Goal: Task Accomplishment & Management: Use online tool/utility

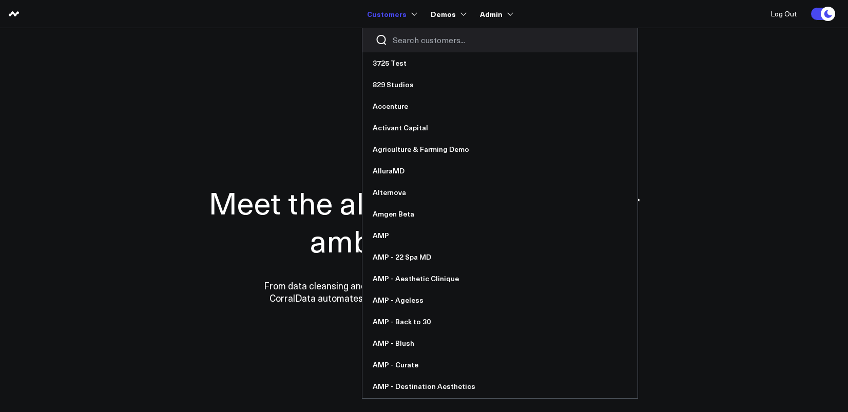
click at [395, 38] on input "Search customers input" at bounding box center [509, 39] width 232 height 11
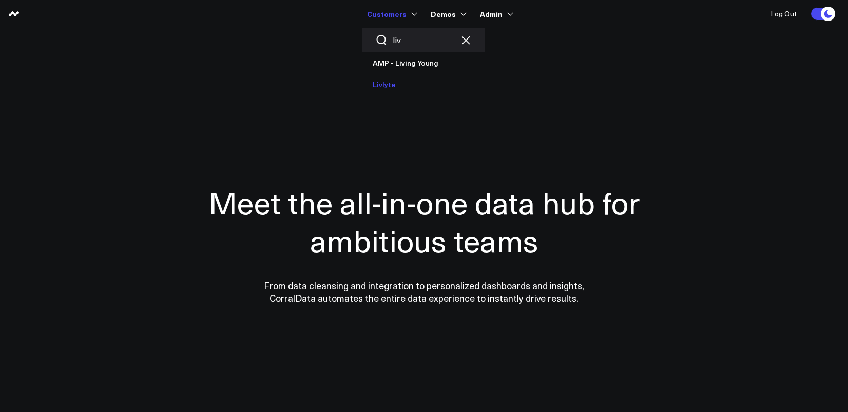
type input "liv"
click at [392, 77] on link "Livlyte" at bounding box center [423, 85] width 122 height 22
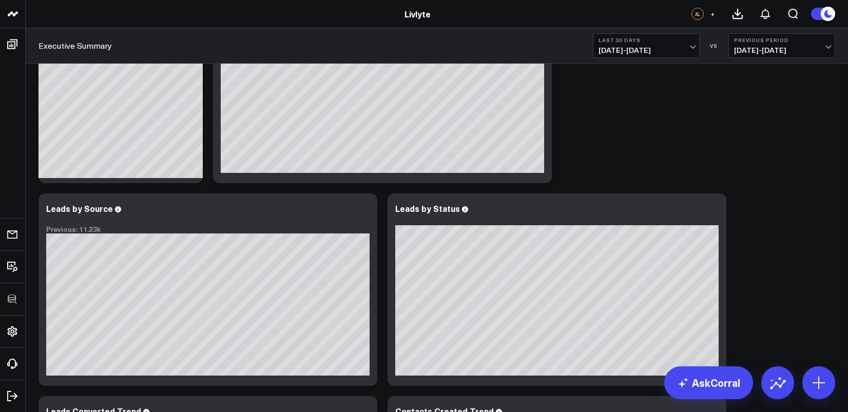
scroll to position [572, 0]
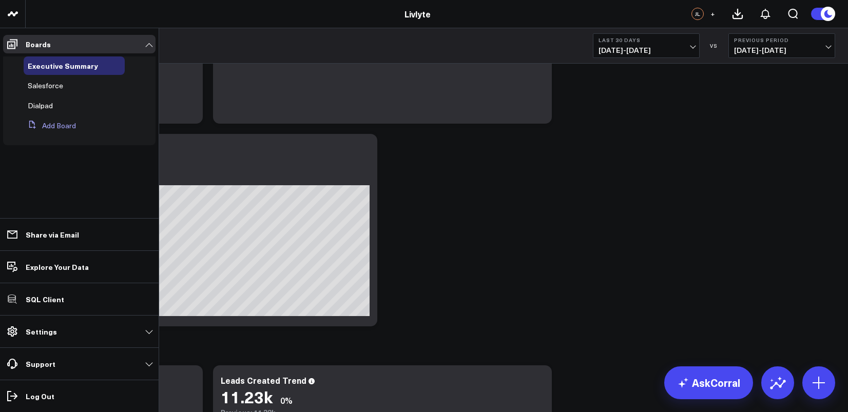
click at [47, 126] on button "Add Board" at bounding box center [50, 125] width 52 height 18
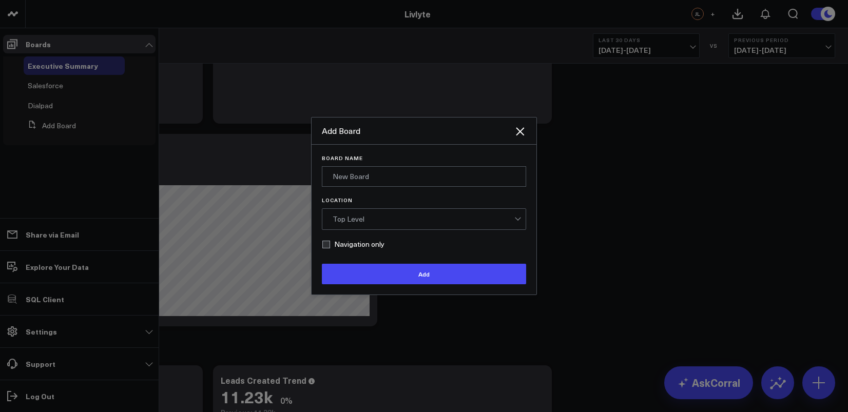
click at [244, 24] on div at bounding box center [424, 206] width 848 height 412
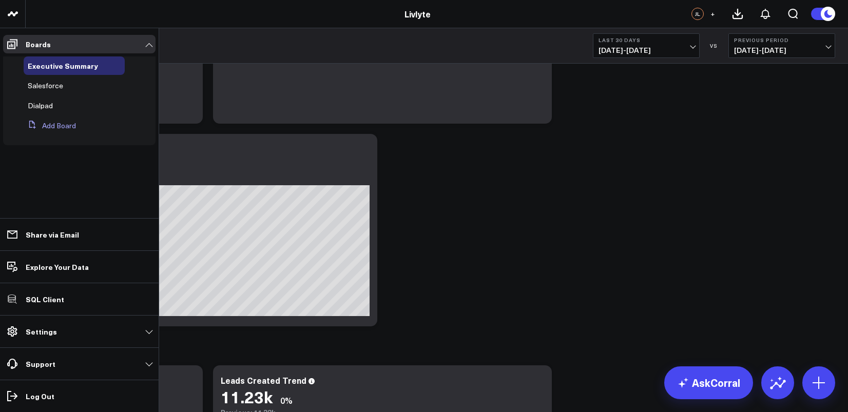
click at [55, 128] on button "Add Board" at bounding box center [50, 125] width 52 height 18
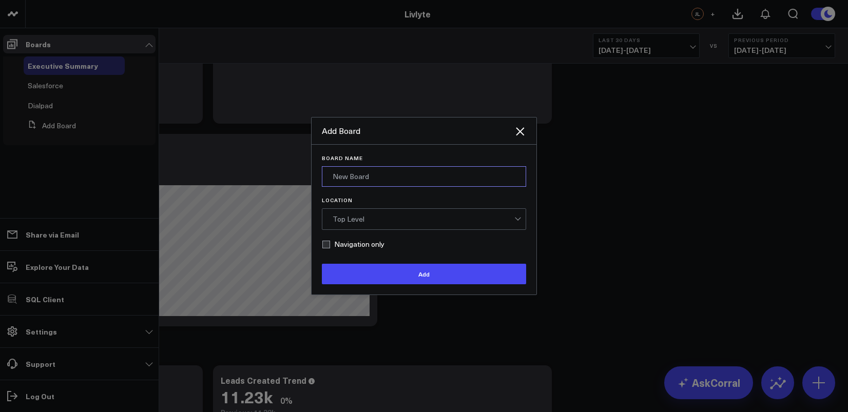
click at [386, 179] on input "Board Name" at bounding box center [424, 176] width 204 height 21
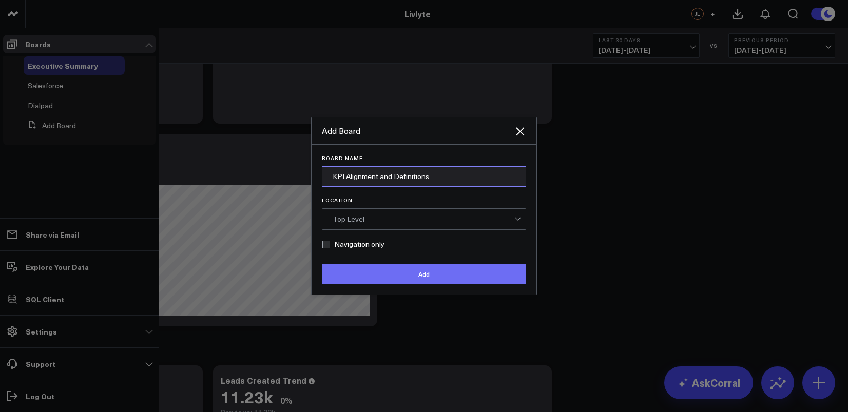
type input "KPI Alignment and Definitions"
click at [445, 278] on button "Add" at bounding box center [424, 274] width 204 height 21
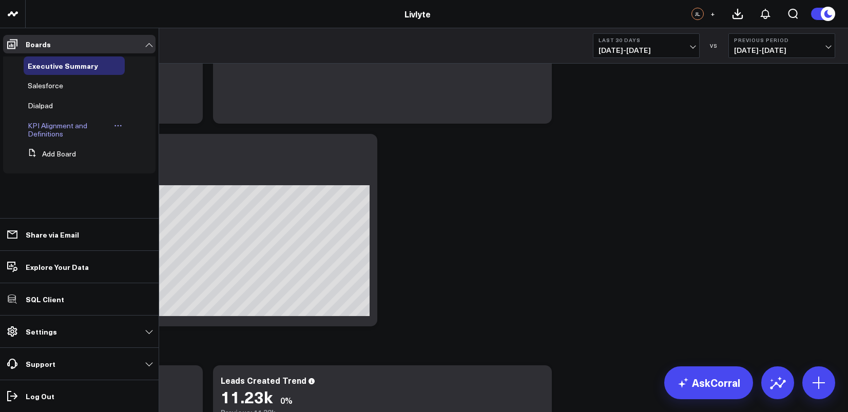
click at [53, 130] on span "KPI Alignment and Definitions" at bounding box center [58, 130] width 60 height 18
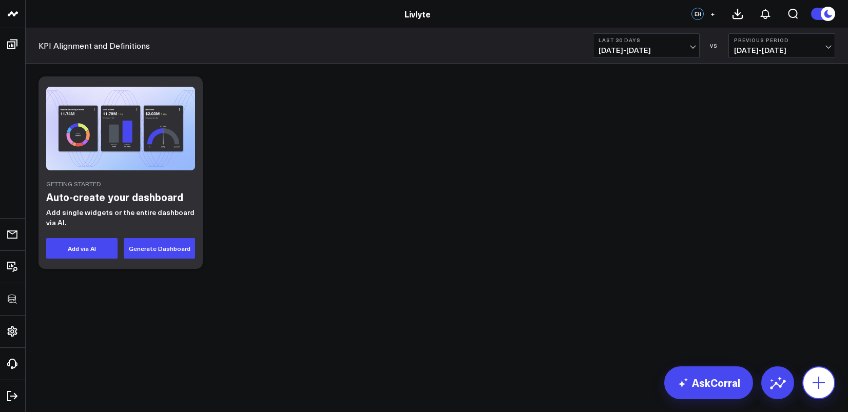
click at [820, 384] on icon at bounding box center [818, 383] width 16 height 16
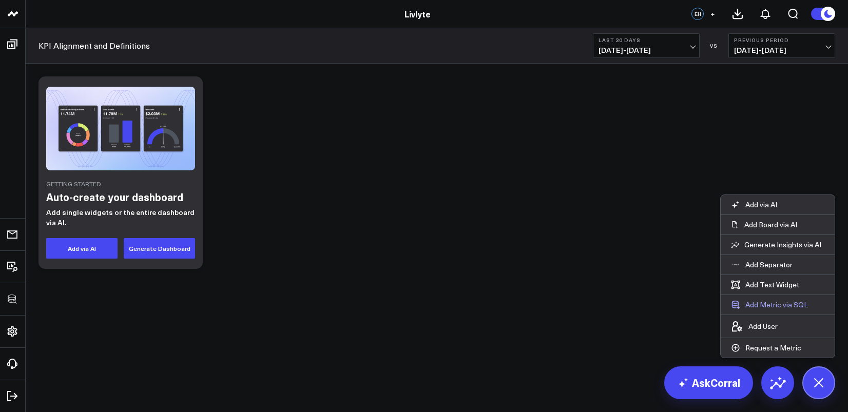
click at [779, 305] on button "Add Metric via SQL" at bounding box center [770, 305] width 98 height 20
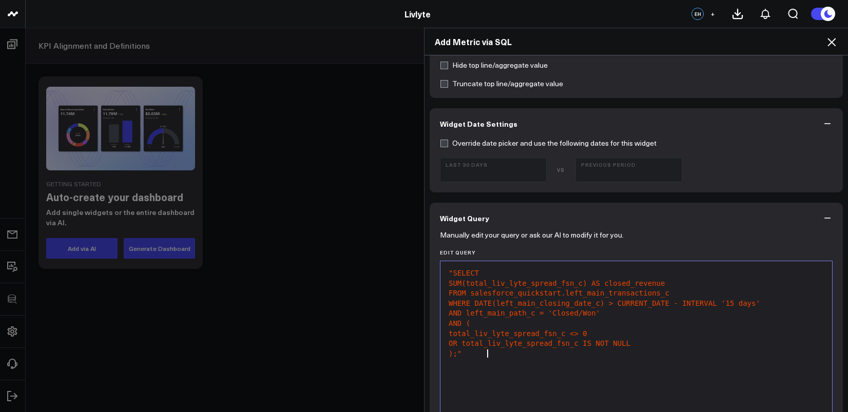
scroll to position [282, 0]
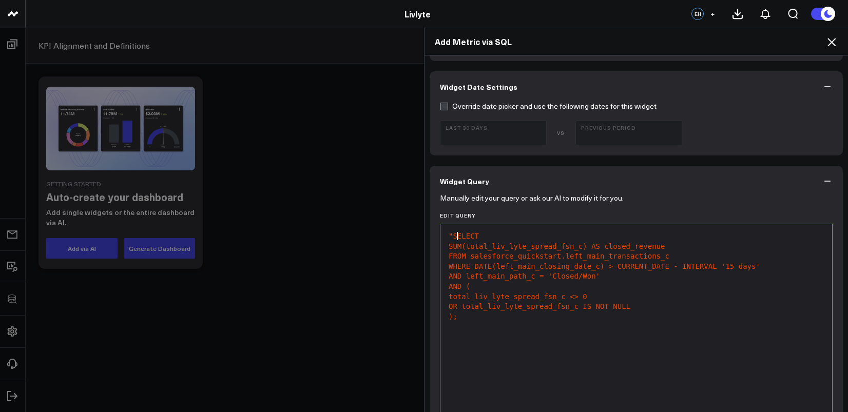
click at [452, 239] on span ""SELECT" at bounding box center [464, 236] width 30 height 8
click at [450, 239] on span ""SELECT" at bounding box center [464, 236] width 30 height 8
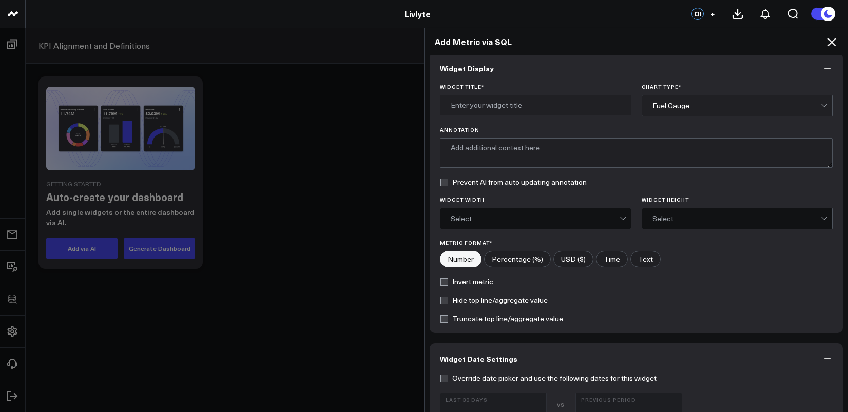
scroll to position [0, 0]
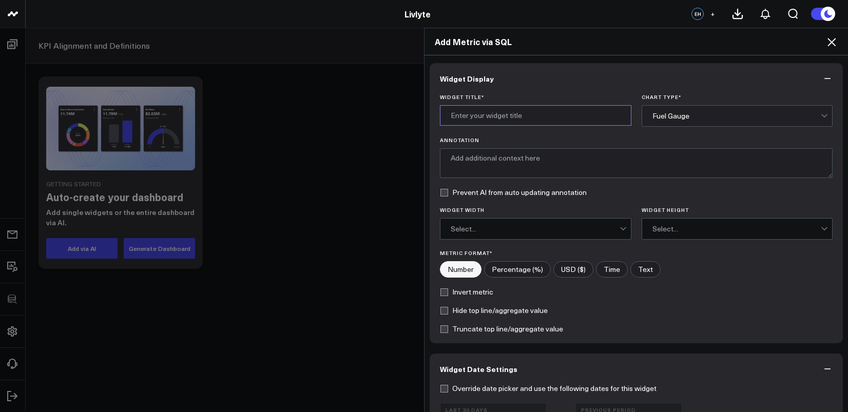
click at [499, 107] on input "Widget Title *" at bounding box center [535, 115] width 191 height 21
type input "Closed Revenue"
click at [697, 110] on div "Fuel Gauge" at bounding box center [736, 116] width 169 height 21
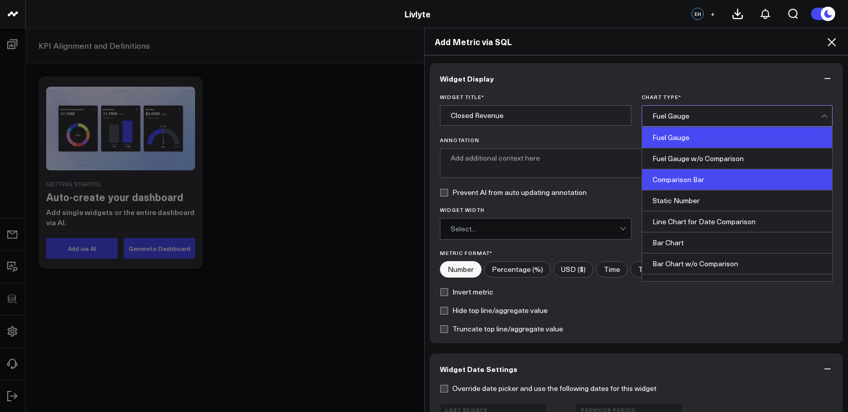
click at [700, 180] on div "Comparison Bar" at bounding box center [737, 179] width 190 height 21
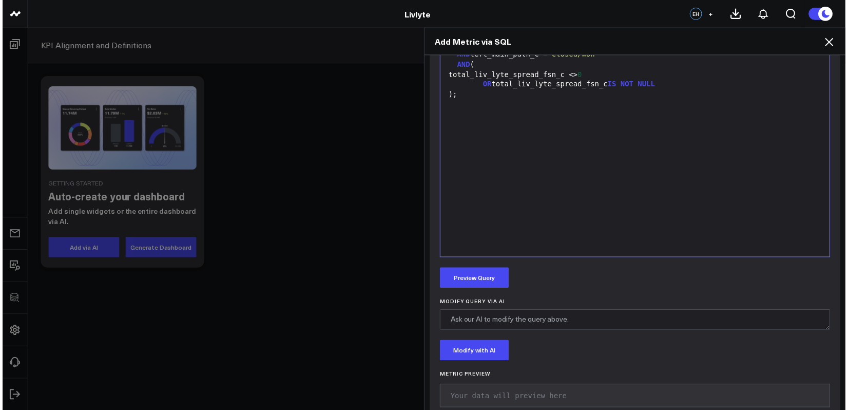
scroll to position [526, 0]
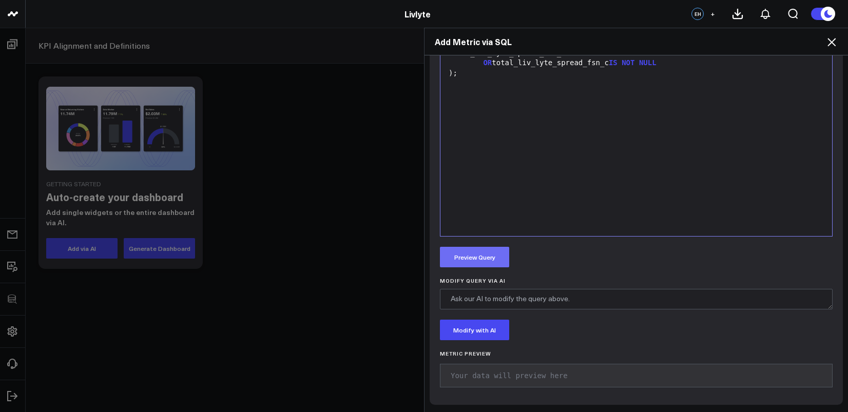
click at [483, 262] on button "Preview Query" at bounding box center [474, 257] width 69 height 21
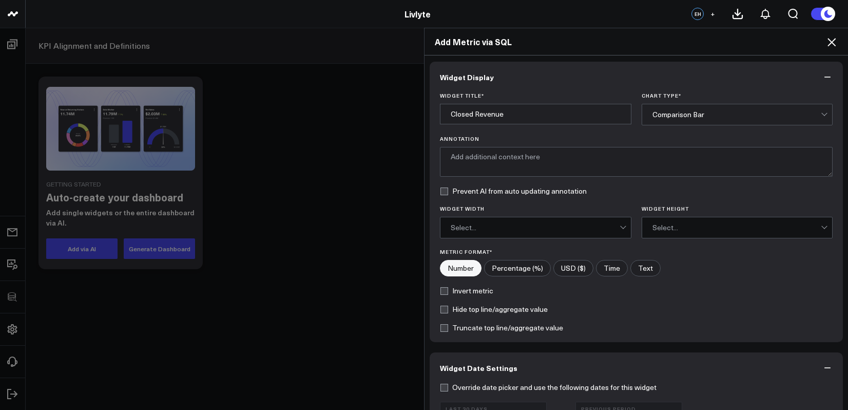
scroll to position [0, 0]
click at [574, 265] on input"] "USD ($)" at bounding box center [573, 269] width 39 height 15
radio input"] "true"
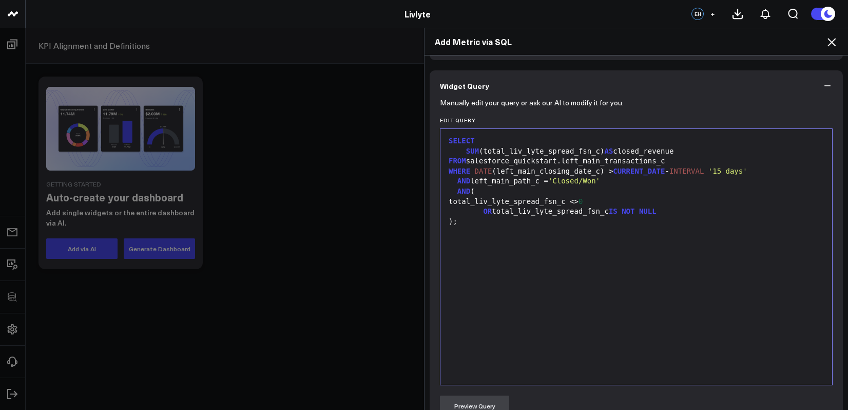
scroll to position [603, 0]
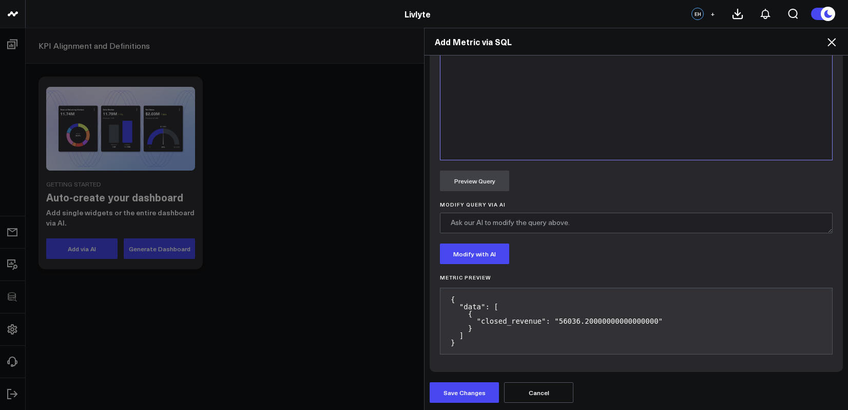
click at [480, 383] on button "Save Changes" at bounding box center [464, 392] width 69 height 21
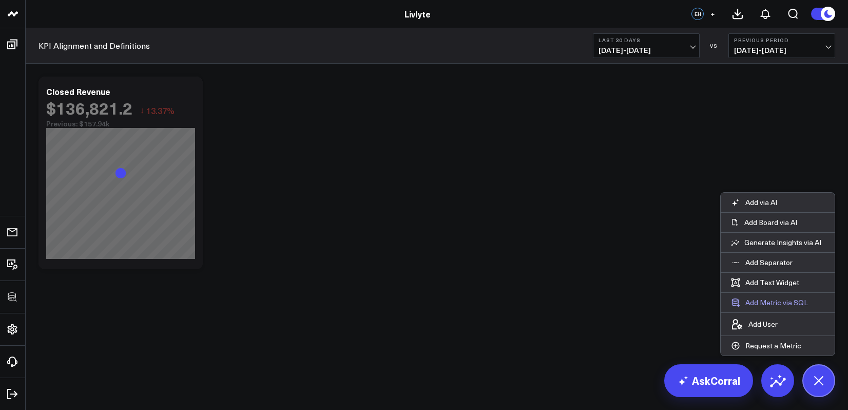
click at [781, 304] on button "Add Metric via SQL" at bounding box center [770, 303] width 98 height 20
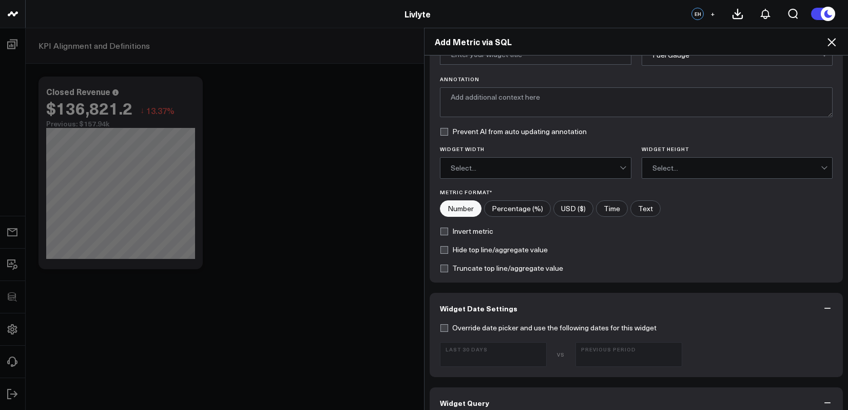
scroll to position [204, 0]
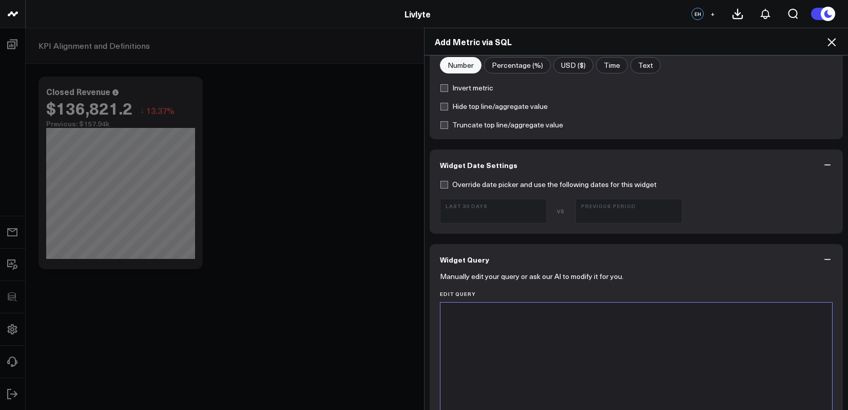
click at [515, 316] on div at bounding box center [635, 314] width 381 height 10
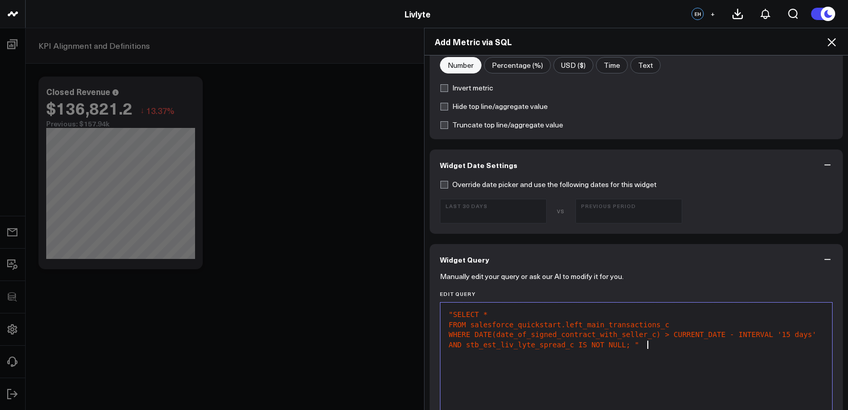
click at [450, 312] on span ""SELECT *" at bounding box center [468, 314] width 39 height 8
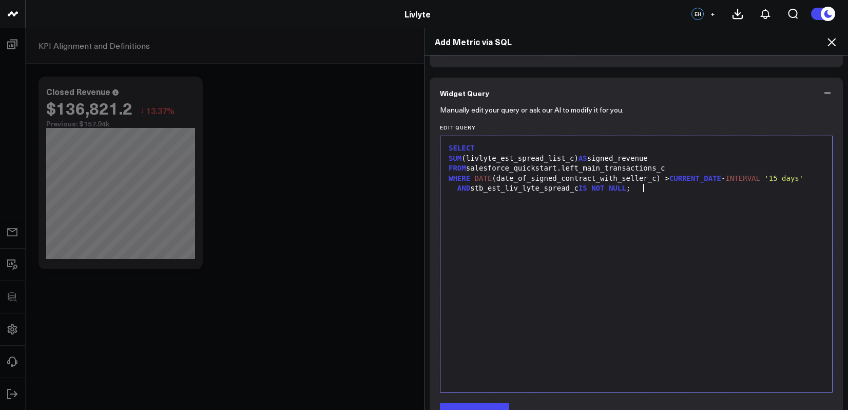
scroll to position [0, 0]
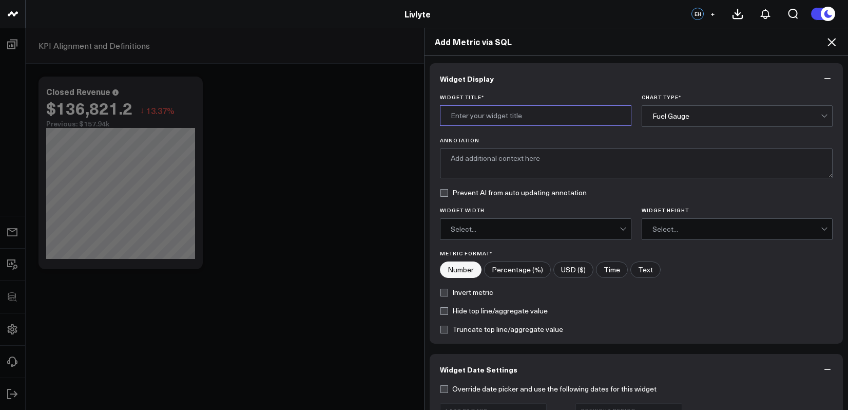
click at [502, 123] on input "Widget Title *" at bounding box center [535, 115] width 191 height 21
type input "Signed Revenue"
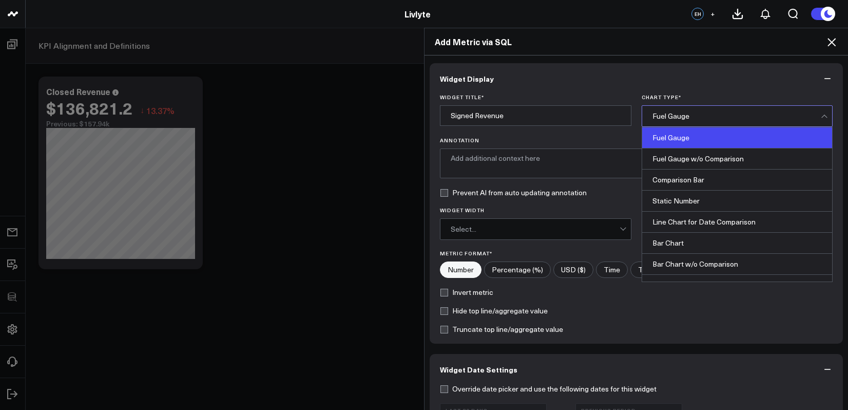
click at [697, 119] on div "Fuel Gauge" at bounding box center [736, 116] width 169 height 8
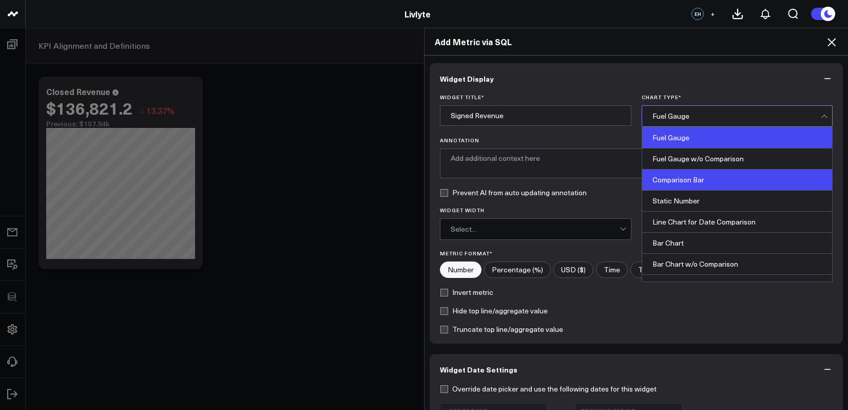
click at [688, 182] on div "Comparison Bar" at bounding box center [737, 179] width 190 height 21
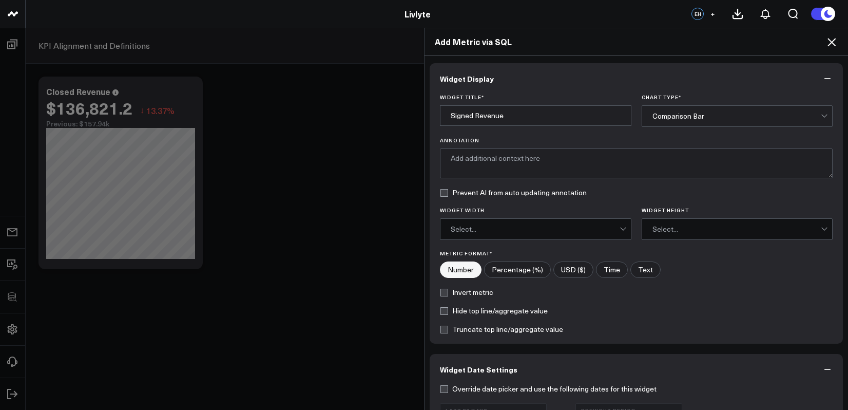
click at [561, 271] on input"] "USD ($)" at bounding box center [573, 269] width 39 height 15
radio input"] "true"
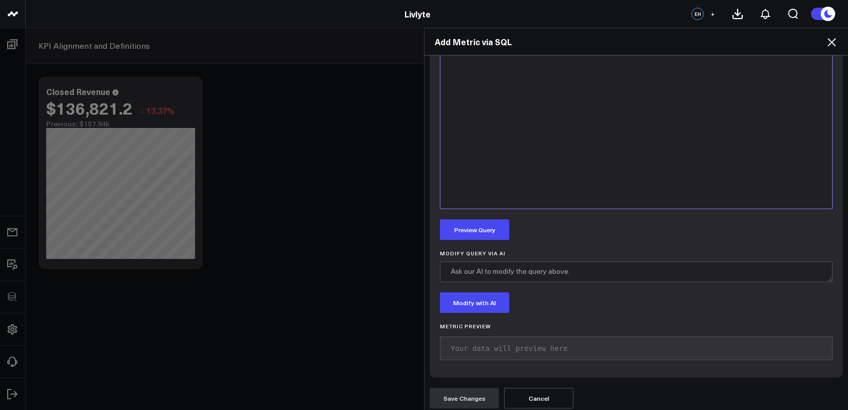
scroll to position [559, 0]
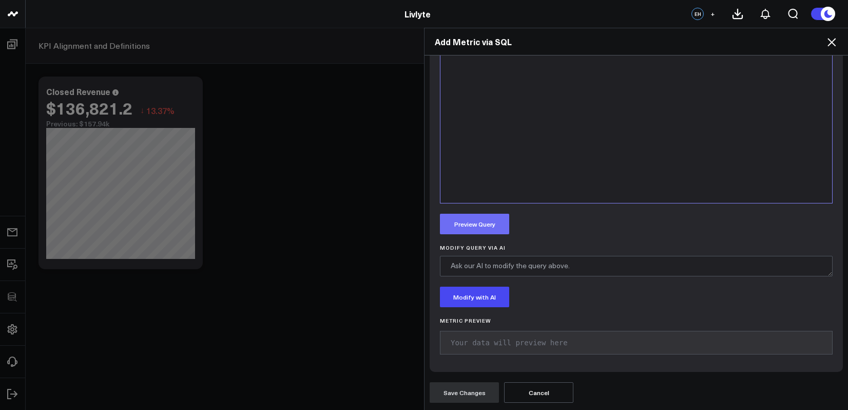
click at [470, 223] on button "Preview Query" at bounding box center [474, 223] width 69 height 21
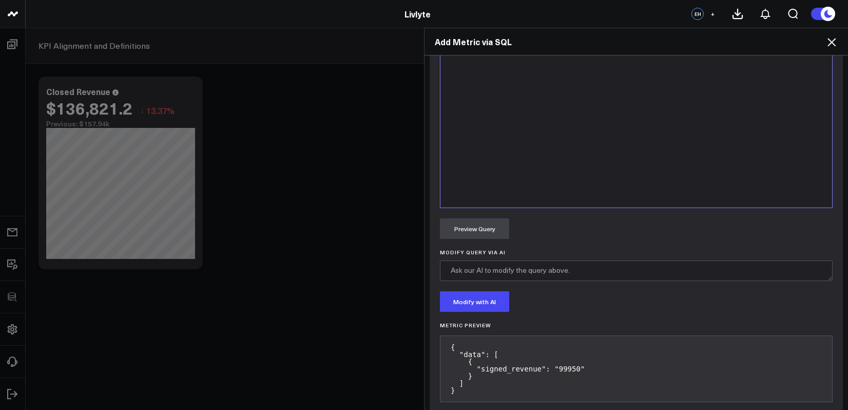
scroll to position [603, 0]
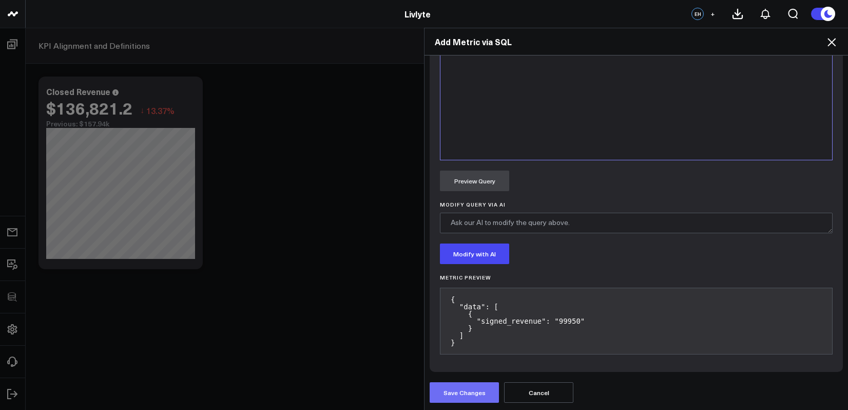
click at [475, 383] on button "Save Changes" at bounding box center [464, 392] width 69 height 21
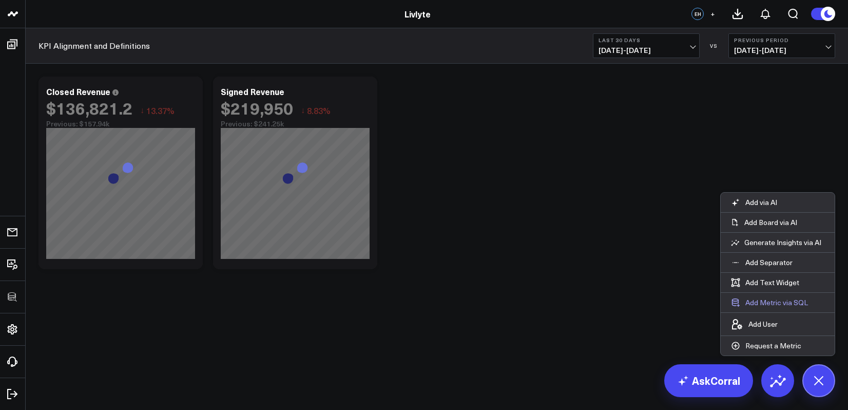
click at [771, 300] on button "Add Metric via SQL" at bounding box center [770, 303] width 98 height 20
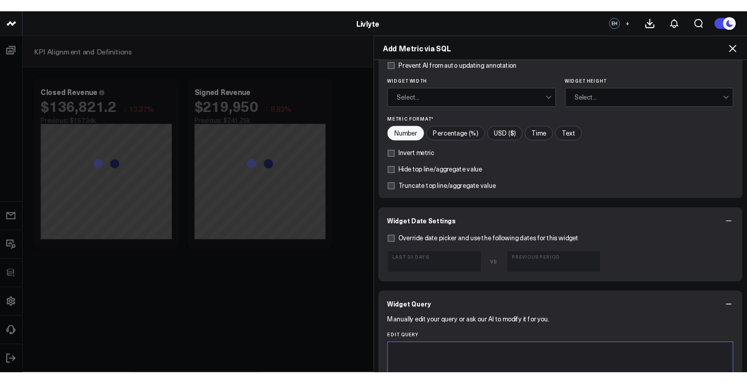
scroll to position [226, 0]
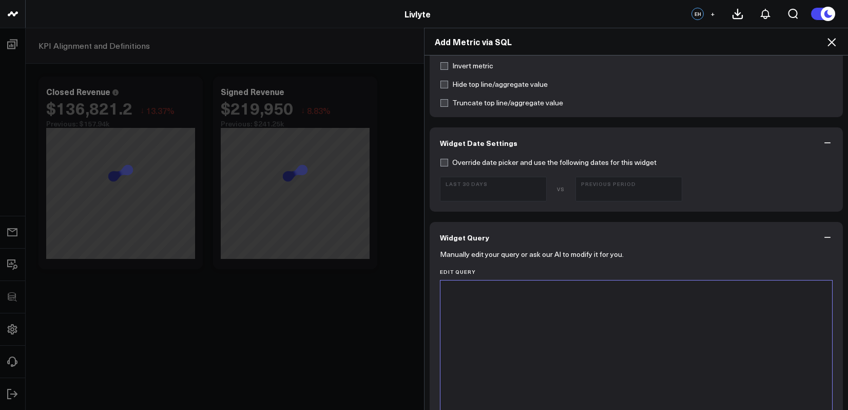
click at [548, 307] on div at bounding box center [635, 407] width 381 height 245
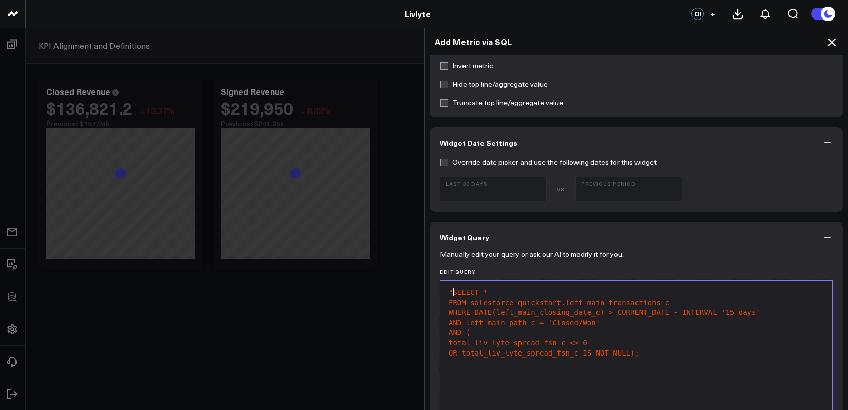
click at [449, 294] on span ""SELECT *" at bounding box center [468, 292] width 39 height 8
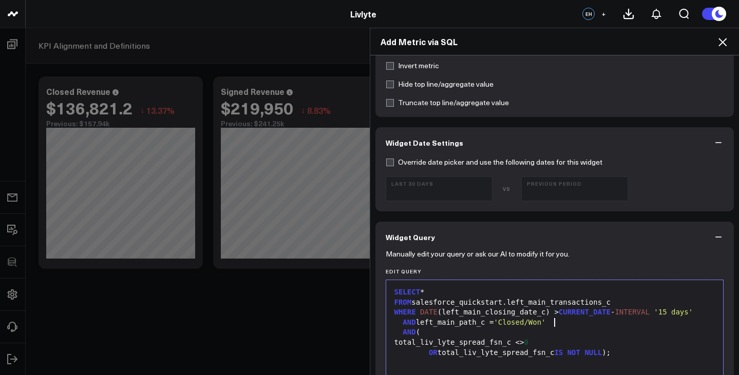
click at [557, 324] on div "AND left_main_path_c = 'Closed/Won'" at bounding box center [554, 323] width 327 height 10
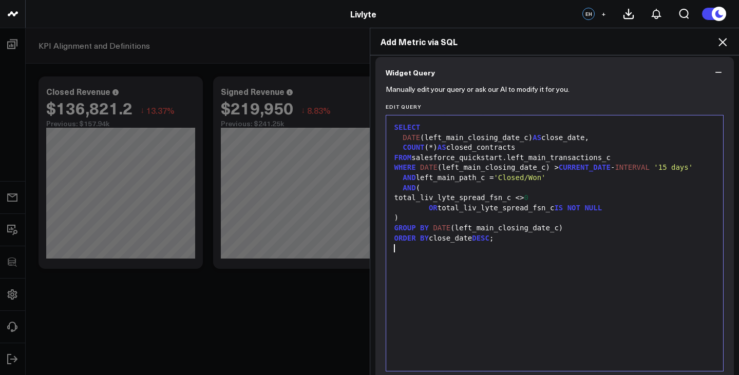
scroll to position [594, 0]
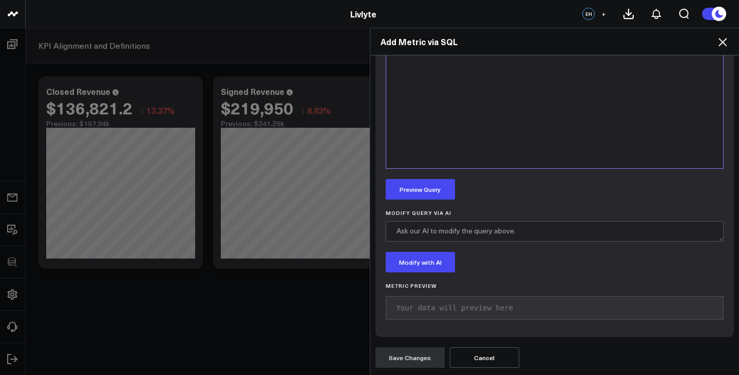
click at [429, 202] on div "Manually edit your query or ask our AI to modify it for you. Edit Query 99 1 2 …" at bounding box center [554, 111] width 359 height 452
click at [429, 200] on div "Manually edit your query or ask our AI to modify it for you. Edit Query 99 1 2 …" at bounding box center [554, 111] width 359 height 452
click at [430, 197] on button "Preview Query" at bounding box center [419, 189] width 69 height 21
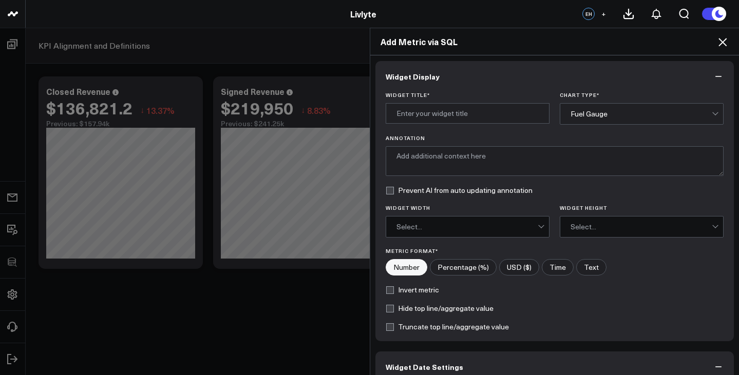
scroll to position [0, 0]
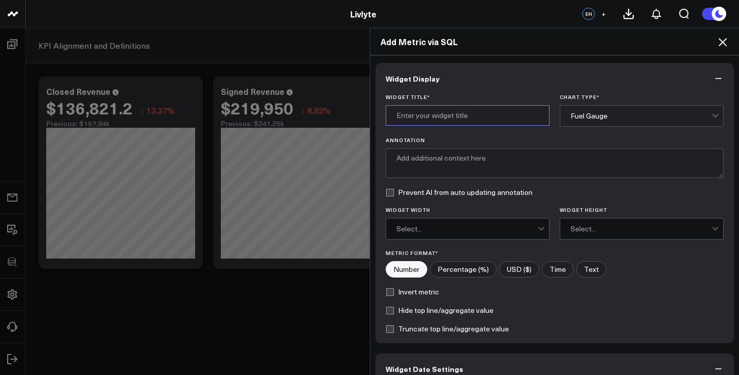
click at [464, 114] on input "Widget Title *" at bounding box center [467, 115] width 164 height 21
type input "Closed Contracts by Day"
click at [643, 124] on div "Fuel Gauge" at bounding box center [640, 116] width 141 height 21
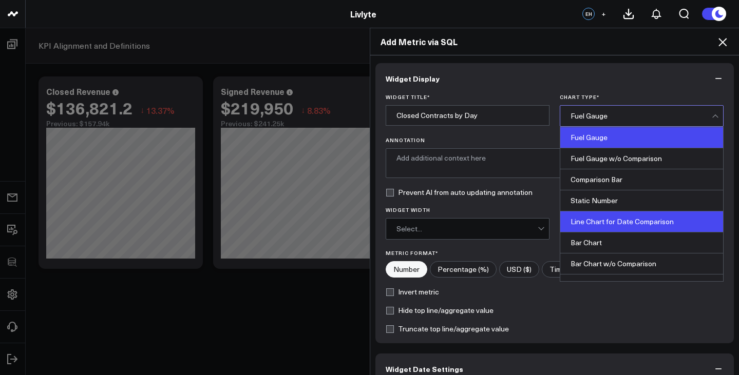
click at [627, 226] on div "Line Chart for Date Comparison" at bounding box center [641, 221] width 163 height 21
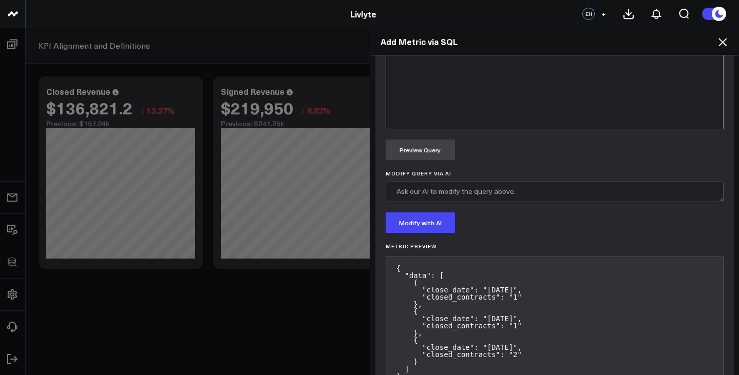
scroll to position [763, 0]
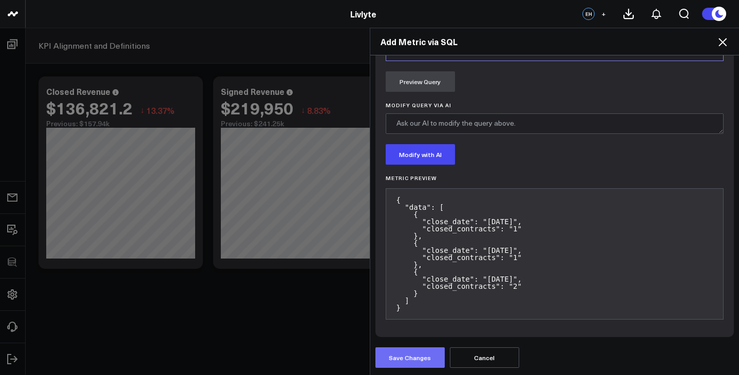
click at [422, 349] on button "Save Changes" at bounding box center [409, 357] width 69 height 21
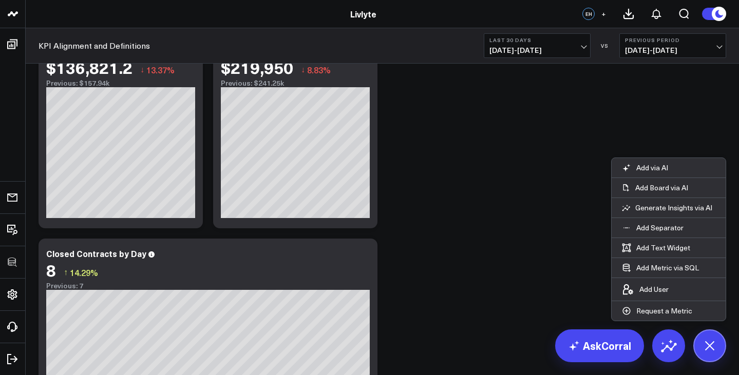
scroll to position [163, 0]
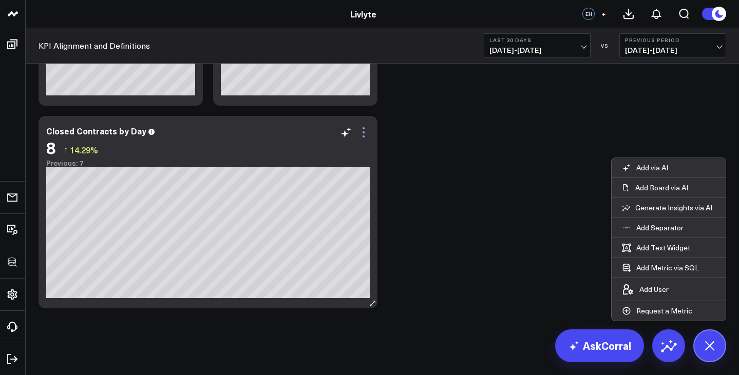
click at [361, 130] on icon at bounding box center [363, 132] width 12 height 12
click at [676, 272] on button "Add Metric via SQL" at bounding box center [660, 268] width 98 height 20
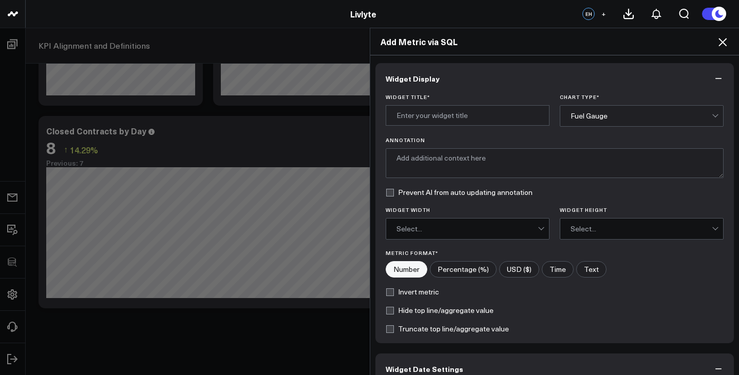
click at [728, 41] on div "Add Metric via SQL" at bounding box center [554, 41] width 369 height 27
click at [725, 43] on icon at bounding box center [722, 42] width 12 height 12
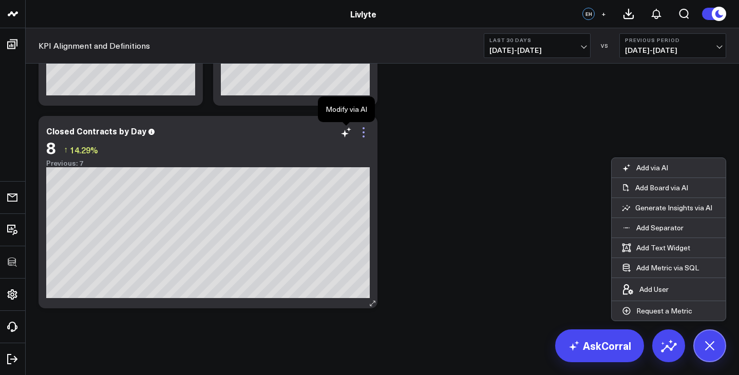
click at [358, 131] on icon at bounding box center [363, 132] width 12 height 12
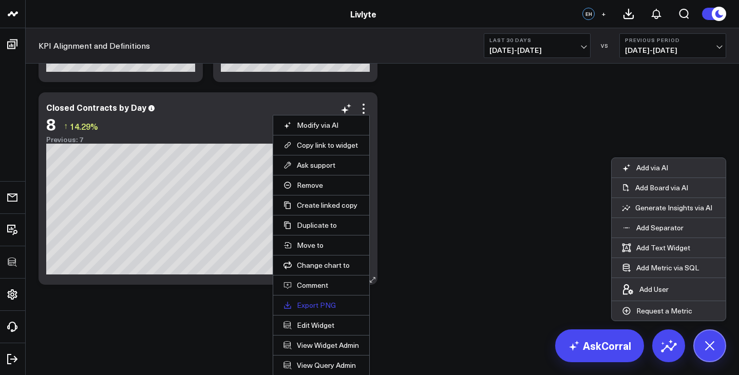
scroll to position [187, 0]
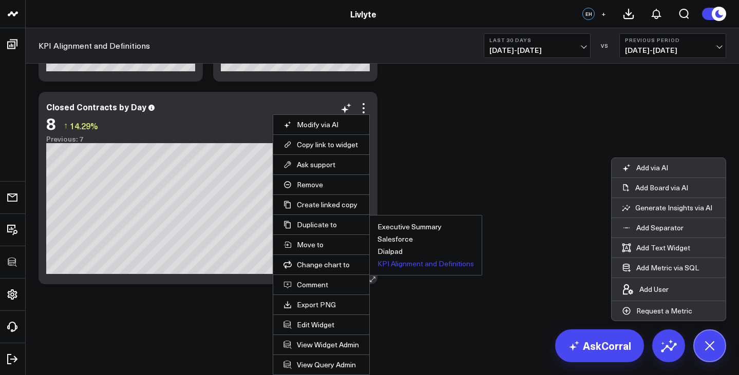
click at [394, 262] on button "KPI Alignment and Definitions" at bounding box center [425, 263] width 96 height 7
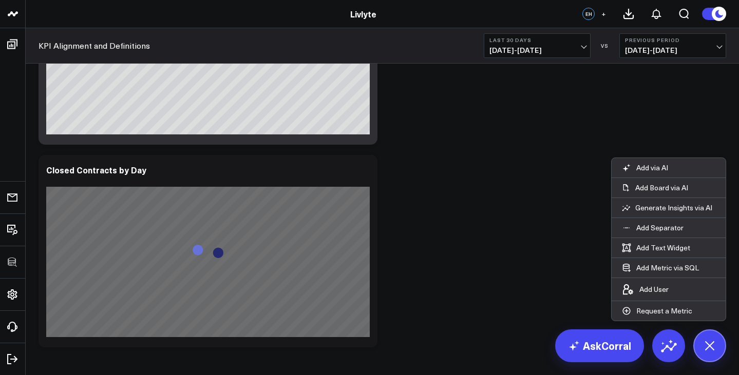
scroll to position [330, 0]
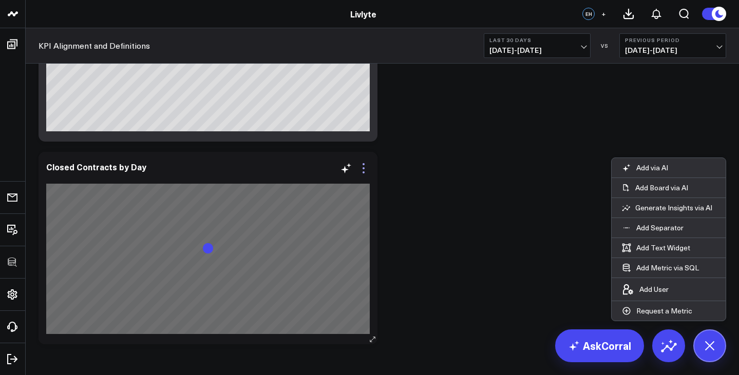
click at [363, 173] on icon at bounding box center [363, 168] width 12 height 12
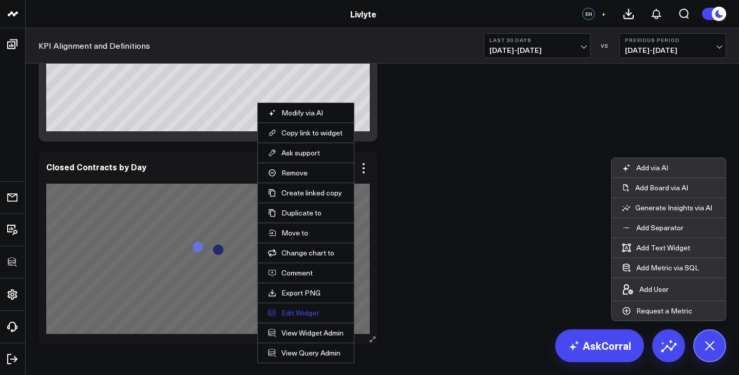
click at [313, 309] on button "Edit Widget" at bounding box center [305, 312] width 75 height 9
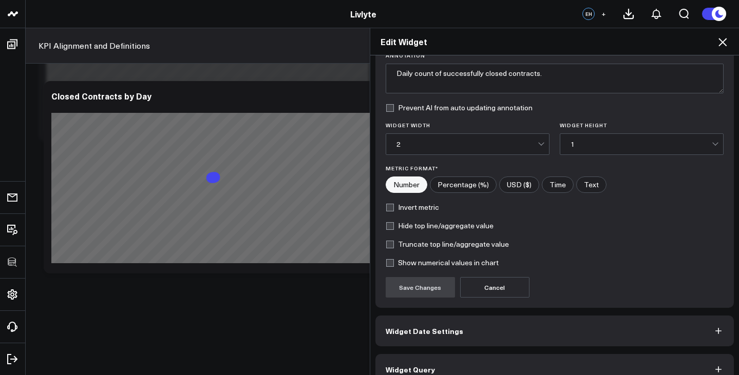
scroll to position [102, 0]
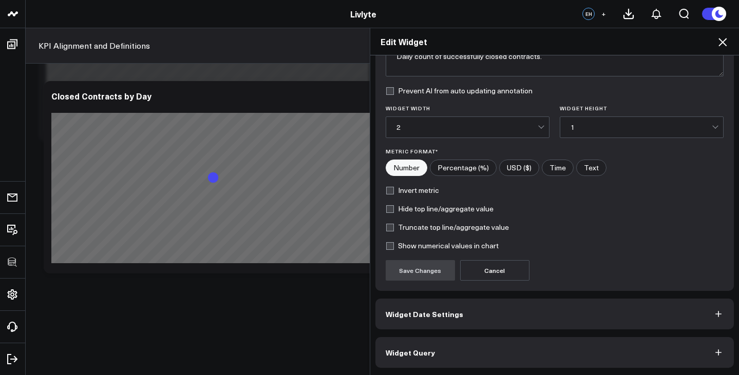
click at [437, 350] on button "Widget Query" at bounding box center [554, 352] width 359 height 31
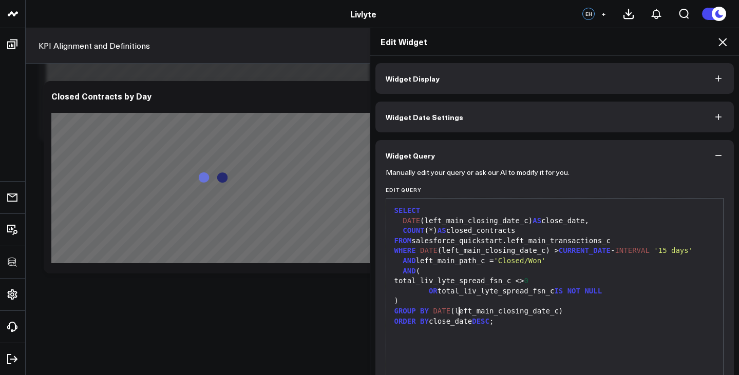
click at [453, 311] on div "GROUP BY DATE (left_main_closing_date_c)" at bounding box center [554, 311] width 327 height 10
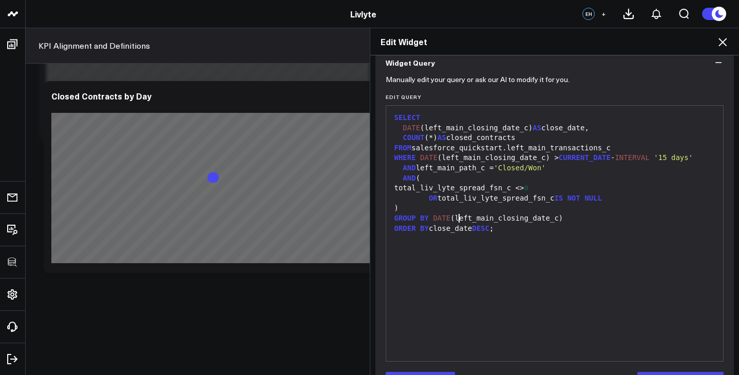
scroll to position [128, 0]
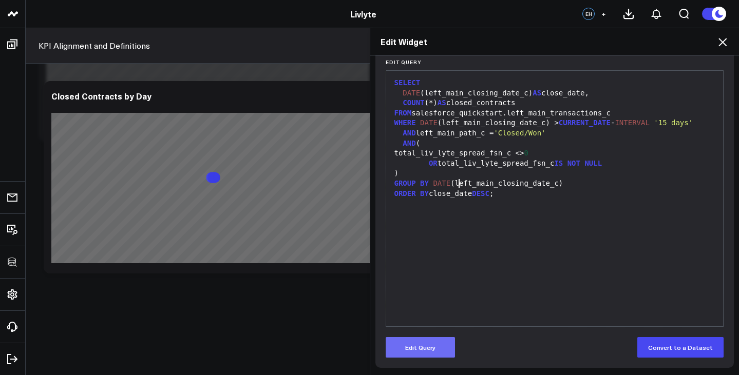
click at [427, 344] on button "Edit Query" at bounding box center [419, 347] width 69 height 21
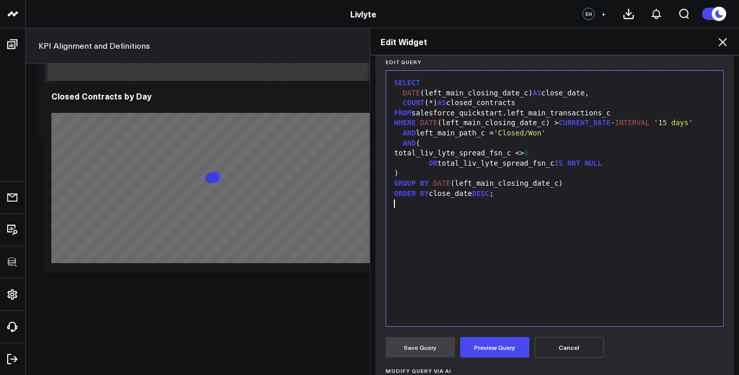
click at [487, 280] on div "SELECT DATE (left_main_closing_date_c) AS close_date, COUNT (*) AS closed_contr…" at bounding box center [554, 198] width 327 height 245
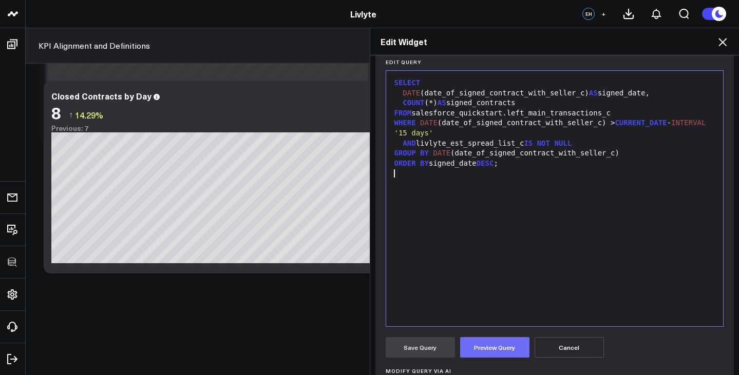
click at [483, 354] on button "Preview Query" at bounding box center [494, 347] width 69 height 21
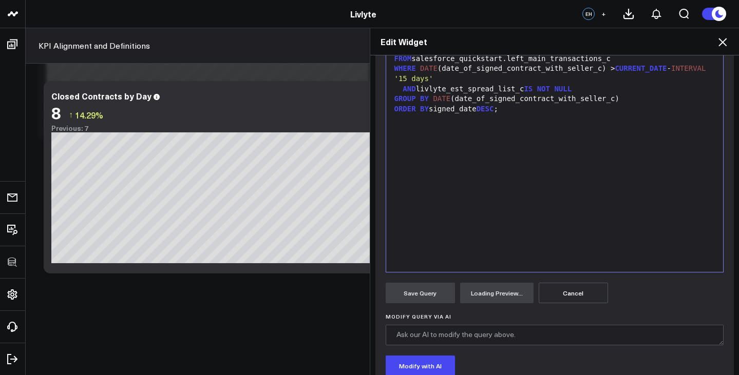
scroll to position [255, 0]
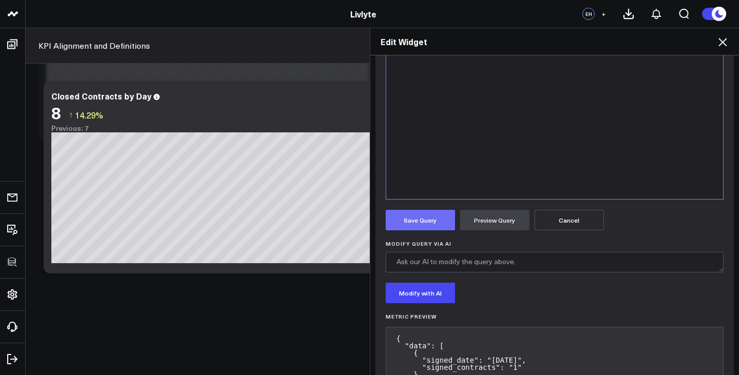
click at [433, 219] on button "Save Query" at bounding box center [419, 220] width 69 height 21
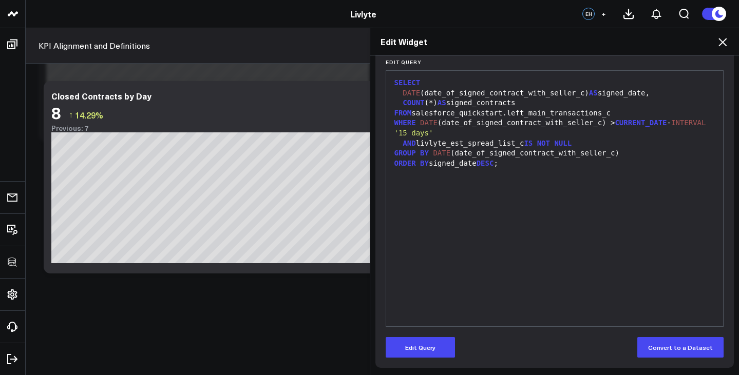
scroll to position [0, 0]
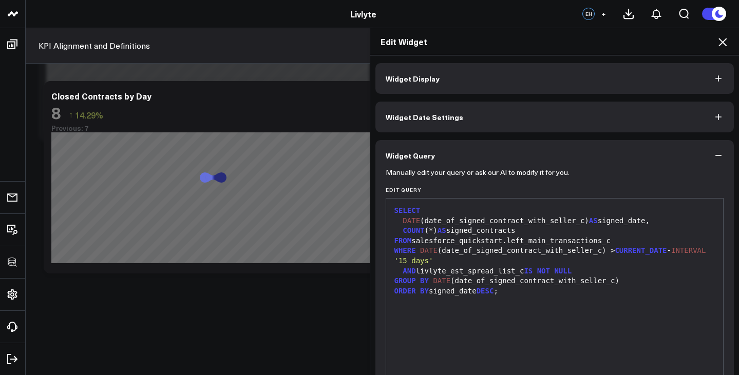
click at [438, 75] on button "Widget Display" at bounding box center [554, 78] width 359 height 31
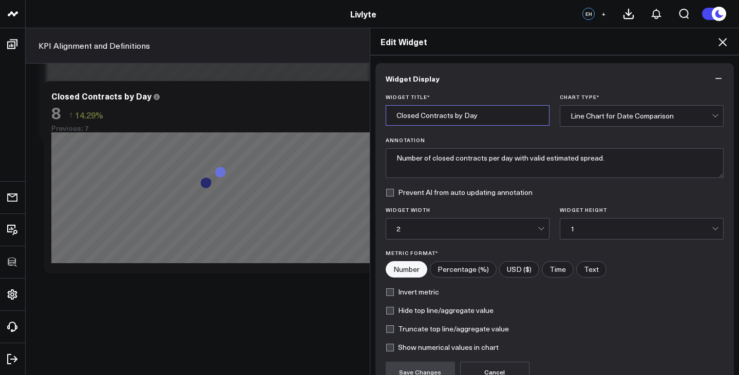
click at [410, 116] on input "Closed Contracts by Day" at bounding box center [467, 115] width 164 height 21
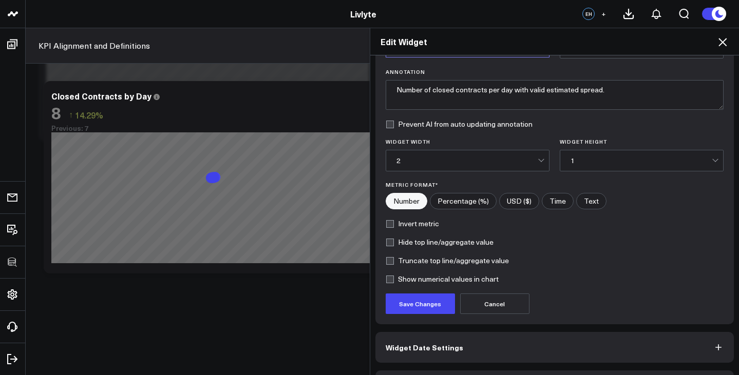
scroll to position [102, 0]
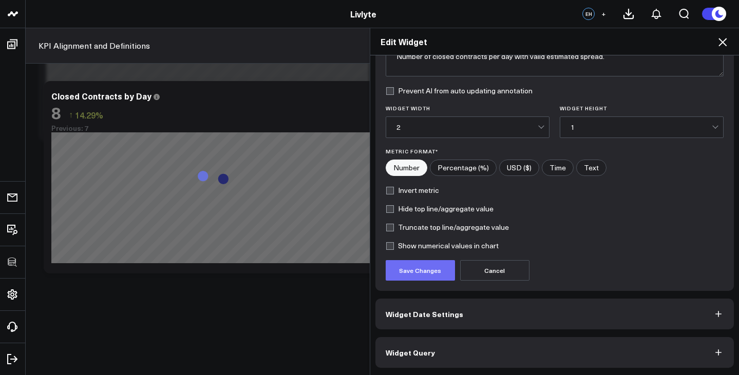
type input "Signed Contracts by Day"
click at [417, 266] on button "Save Changes" at bounding box center [419, 270] width 69 height 21
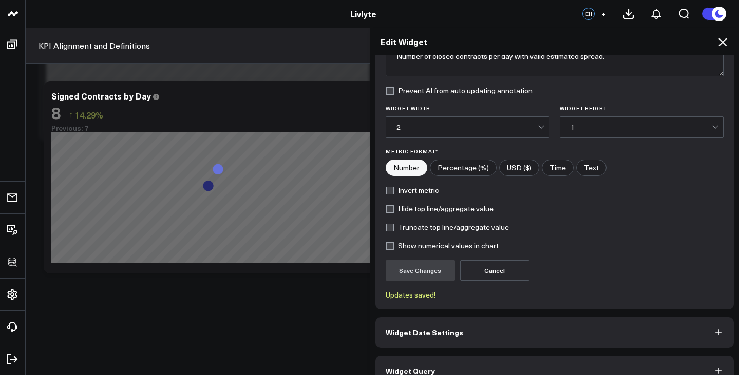
click at [718, 38] on icon at bounding box center [722, 42] width 8 height 8
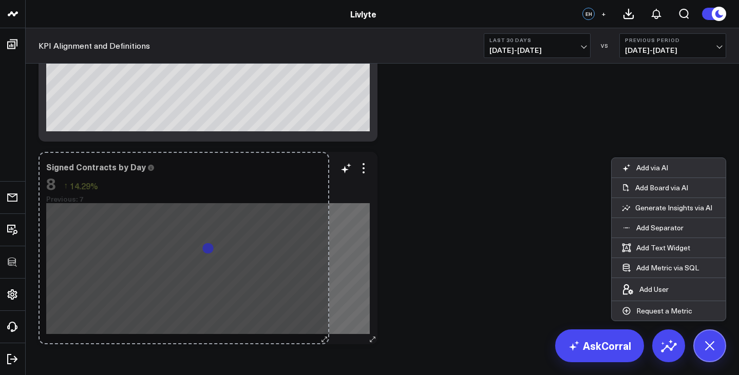
drag, startPoint x: 374, startPoint y: 341, endPoint x: 326, endPoint y: 336, distance: 48.5
click at [326, 336] on div "Signed Contracts by Day 8 ↑ 14.29% Previous: 7 So sorry. The query returned no …" at bounding box center [207, 248] width 339 height 192
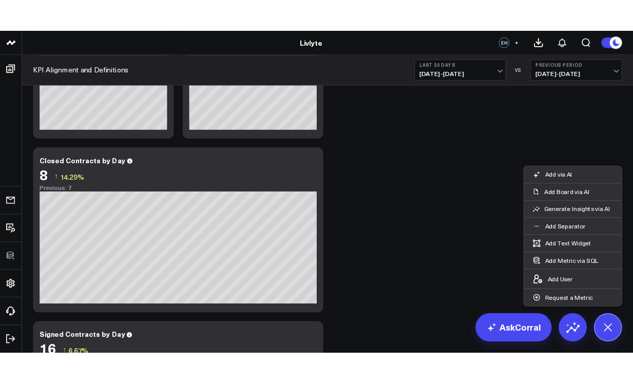
scroll to position [139, 0]
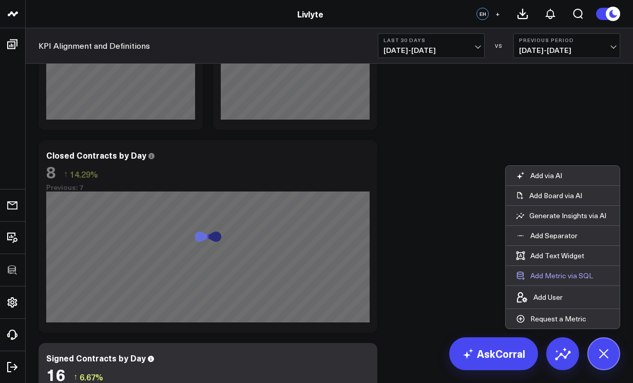
click at [554, 277] on button "Add Metric via SQL" at bounding box center [555, 276] width 98 height 20
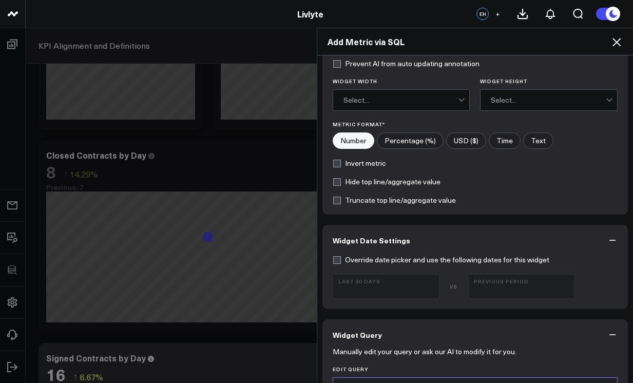
scroll to position [338, 0]
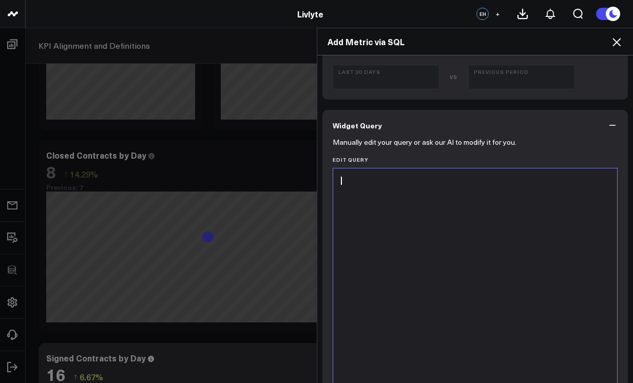
click at [504, 267] on div at bounding box center [475, 295] width 274 height 245
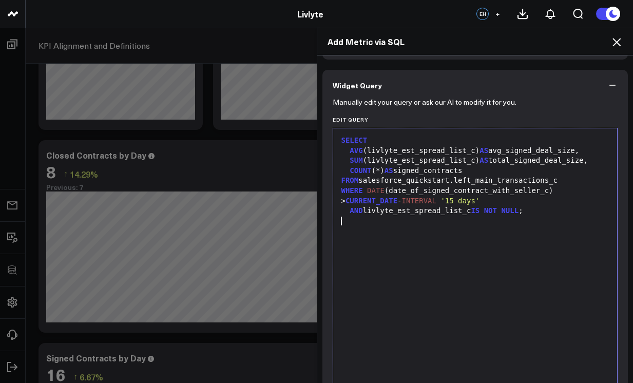
scroll to position [495, 0]
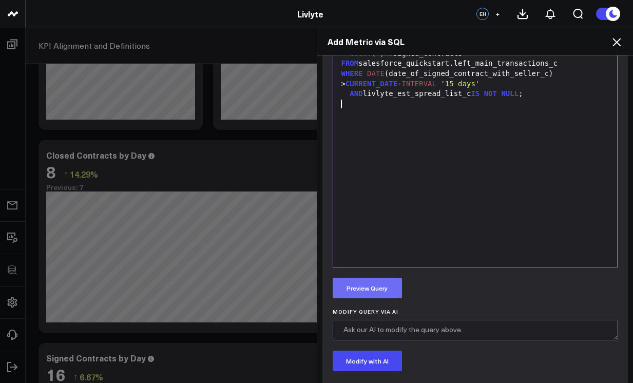
click at [394, 296] on button "Preview Query" at bounding box center [367, 288] width 69 height 21
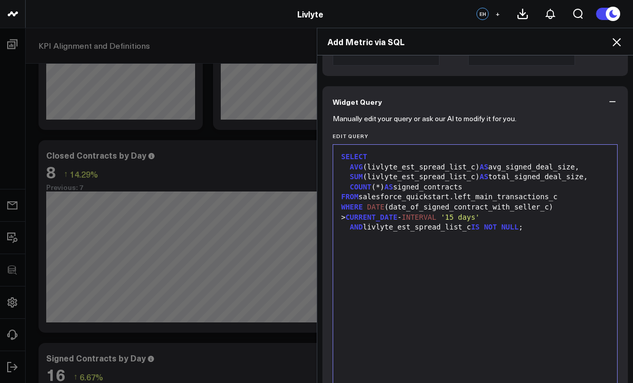
scroll to position [0, 0]
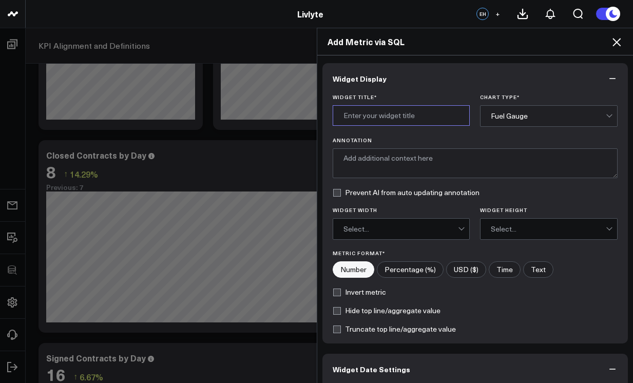
click at [421, 116] on input "Widget Title *" at bounding box center [402, 115] width 138 height 21
type input "Signed Deal Size"
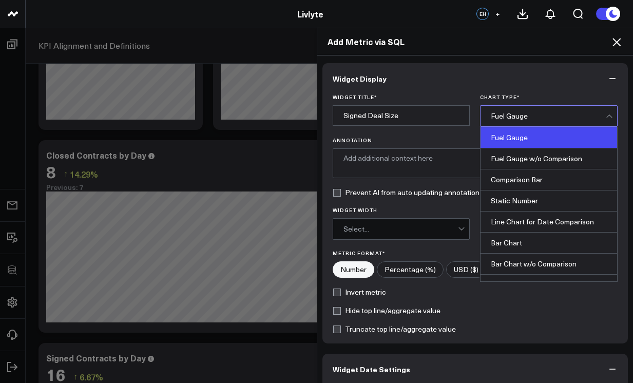
click at [528, 123] on div "Fuel Gauge" at bounding box center [548, 116] width 115 height 21
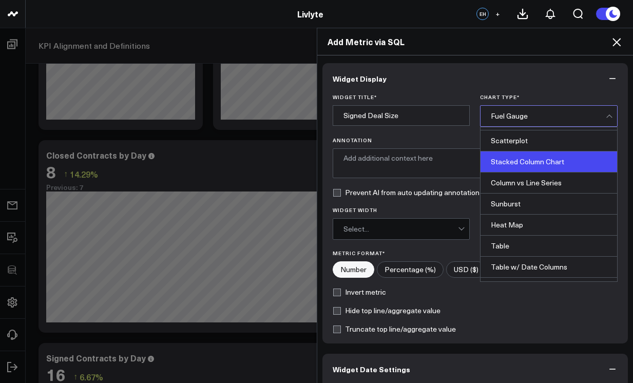
scroll to position [403, 0]
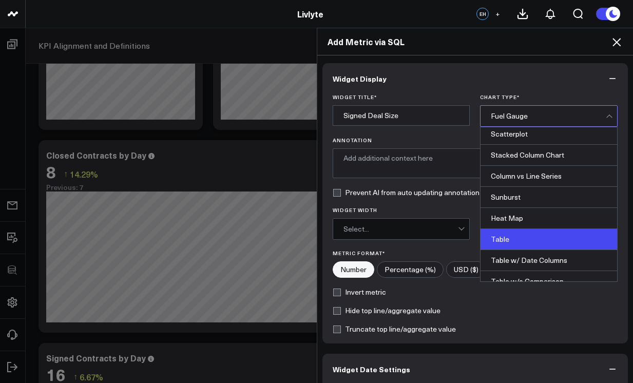
click at [523, 237] on div "Table" at bounding box center [548, 239] width 137 height 21
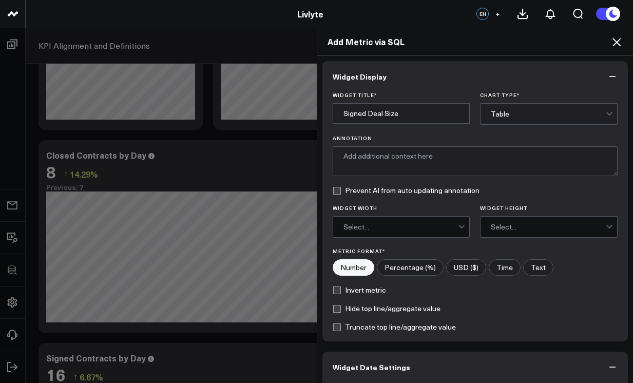
click at [470, 265] on input"] "USD ($)" at bounding box center [465, 267] width 39 height 15
radio input"] "true"
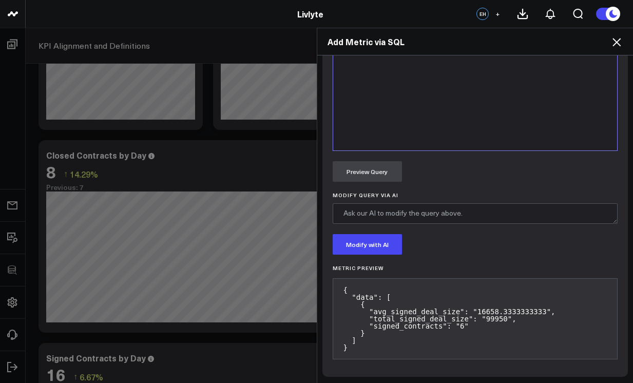
scroll to position [644, 0]
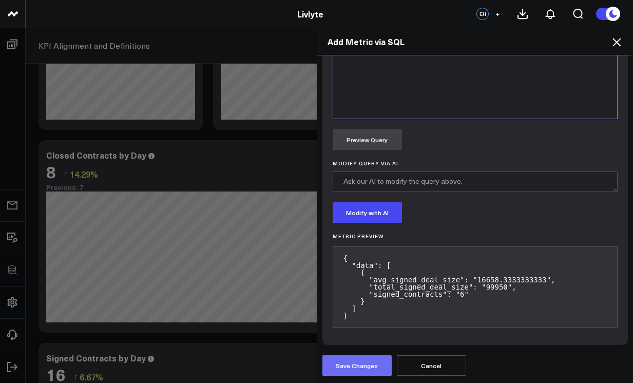
click at [365, 358] on button "Save Changes" at bounding box center [356, 365] width 69 height 21
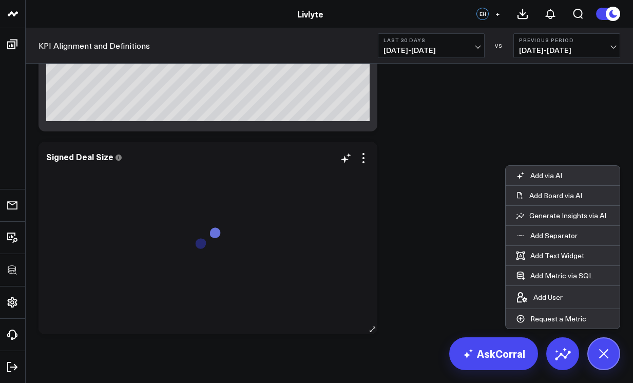
scroll to position [561, 0]
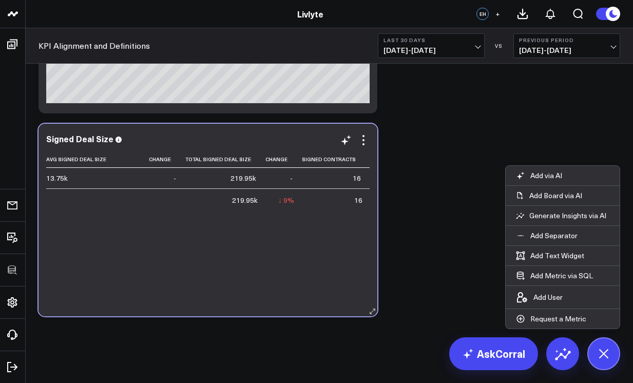
click at [160, 306] on div "Signed Deal Size Avg Signed Deal Size Change Total Signed Deal Size Change Sign…" at bounding box center [207, 220] width 339 height 192
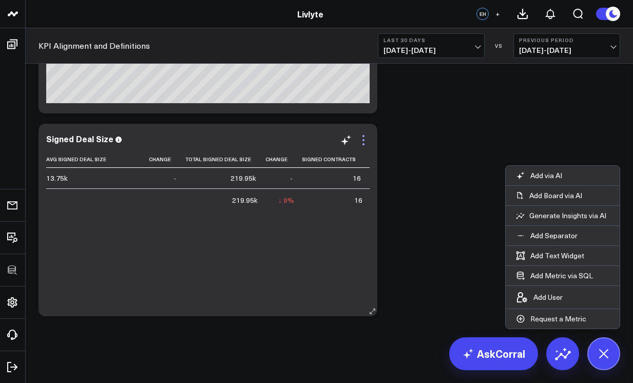
click at [365, 140] on icon at bounding box center [363, 140] width 12 height 12
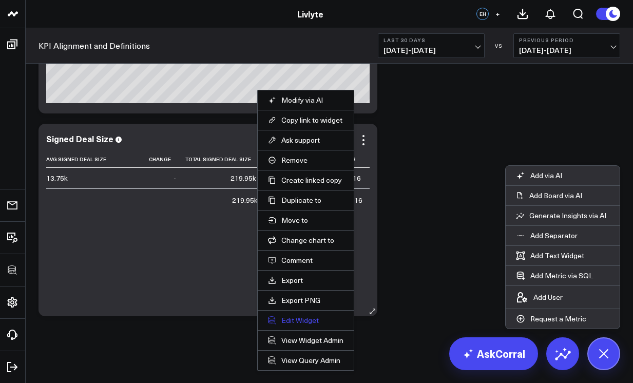
click at [301, 320] on button "Edit Widget" at bounding box center [305, 320] width 75 height 9
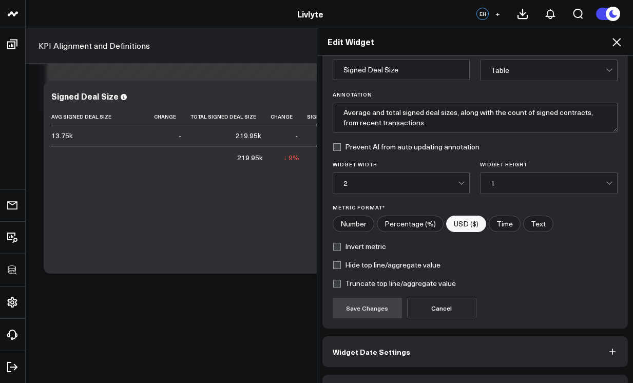
scroll to position [75, 0]
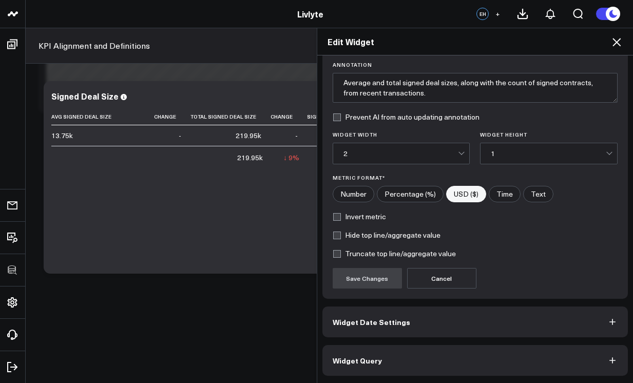
click at [398, 358] on button "Widget Query" at bounding box center [475, 360] width 306 height 31
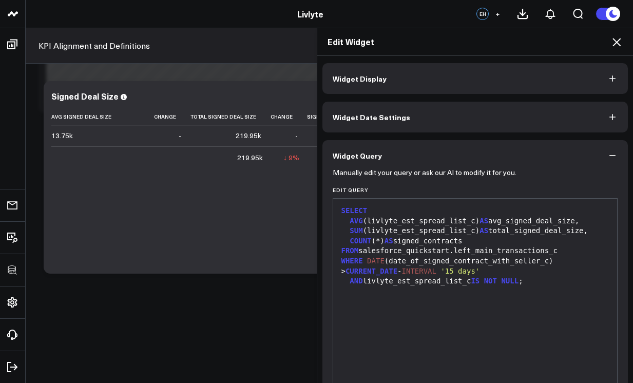
click at [413, 312] on div "SELECT AVG (livlyte_est_spread_list_c) AS avg_signed_deal_size, SUM (livlyte_es…" at bounding box center [475, 326] width 274 height 245
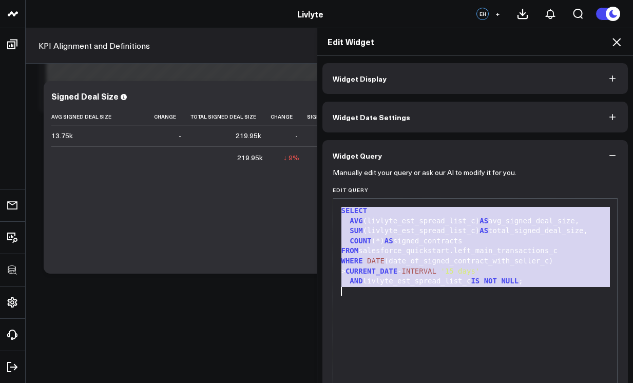
scroll to position [120, 0]
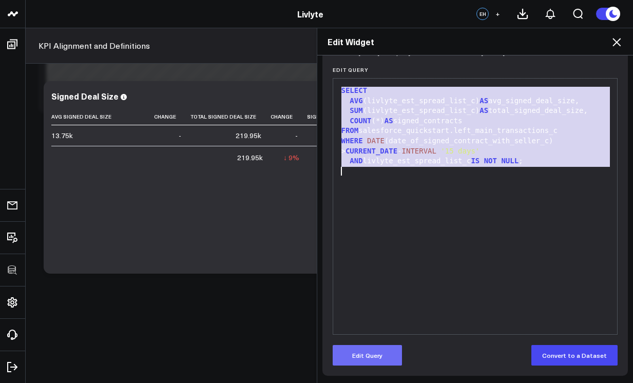
click at [376, 350] on button "Edit Query" at bounding box center [367, 355] width 69 height 21
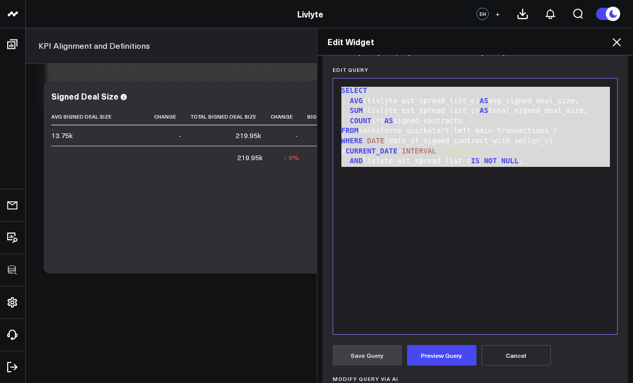
click at [404, 303] on div "SELECT AVG (livlyte_est_spread_list_c) AS avg_signed_deal_size, SUM (livlyte_es…" at bounding box center [475, 206] width 274 height 245
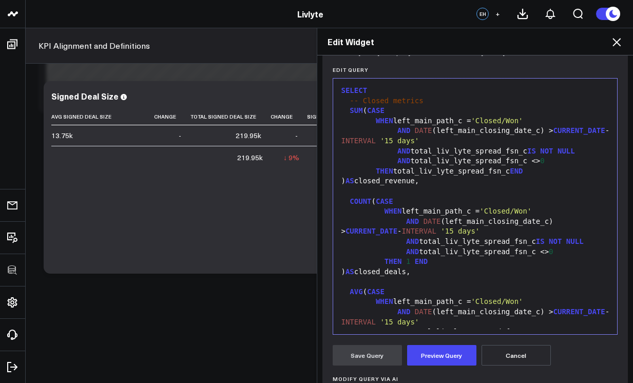
scroll to position [292, 0]
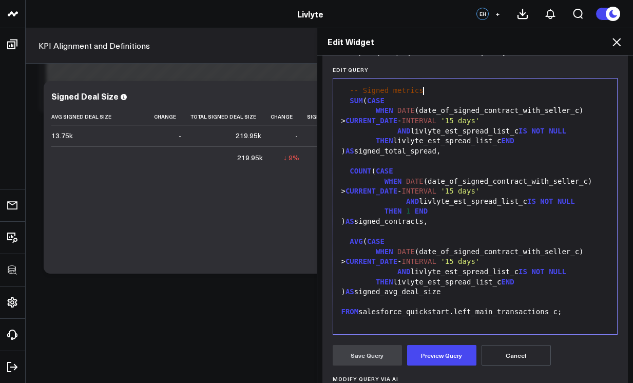
drag, startPoint x: 423, startPoint y: 92, endPoint x: 301, endPoint y: 88, distance: 122.7
click at [301, 88] on div "Edit Widget Widget Display Widget Date Settings Widget Query Manually edit your…" at bounding box center [316, 205] width 633 height 355
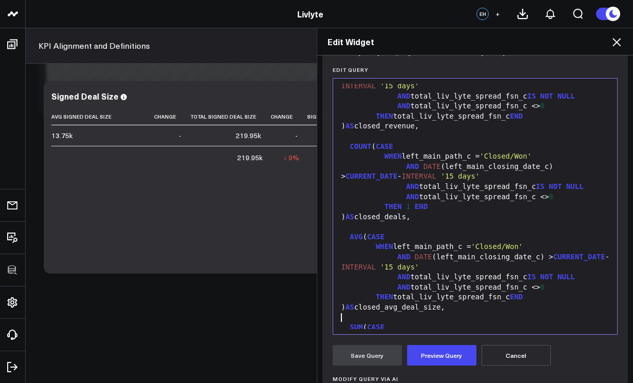
scroll to position [0, 0]
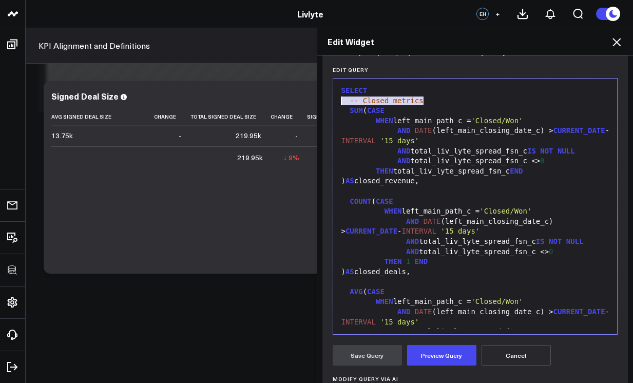
drag, startPoint x: 428, startPoint y: 104, endPoint x: 300, endPoint y: 102, distance: 127.3
click at [300, 102] on div "Edit Widget Widget Display Widget Date Settings Widget Query Manually edit your…" at bounding box center [316, 205] width 633 height 355
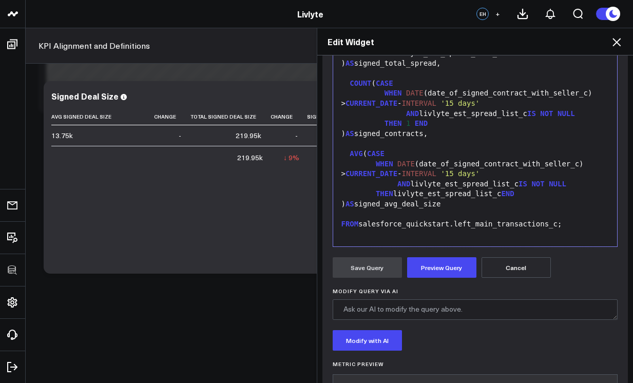
scroll to position [247, 0]
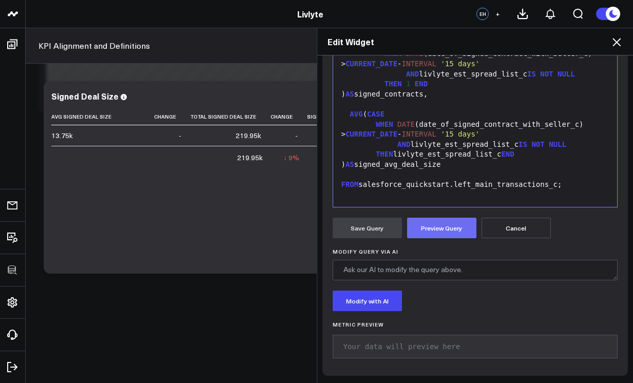
click at [426, 227] on button "Preview Query" at bounding box center [441, 228] width 69 height 21
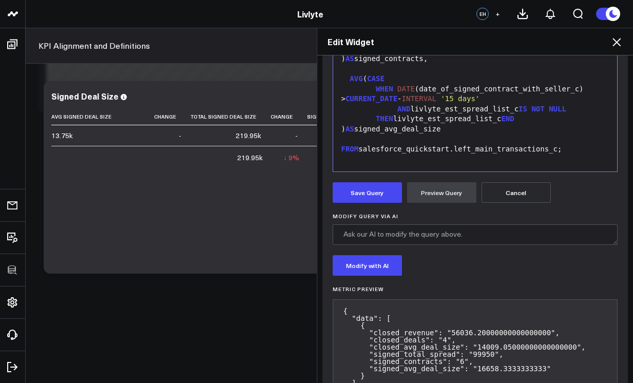
scroll to position [326, 0]
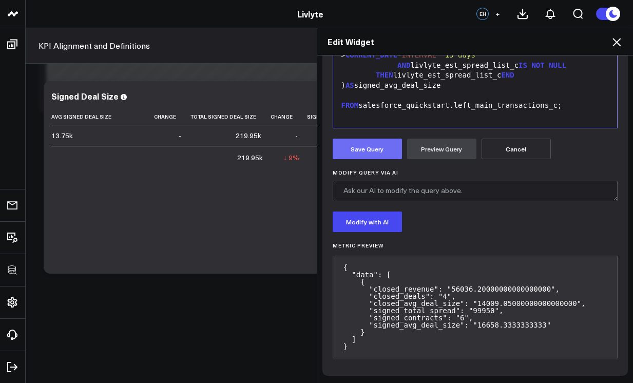
click at [356, 157] on button "Save Query" at bounding box center [367, 149] width 69 height 21
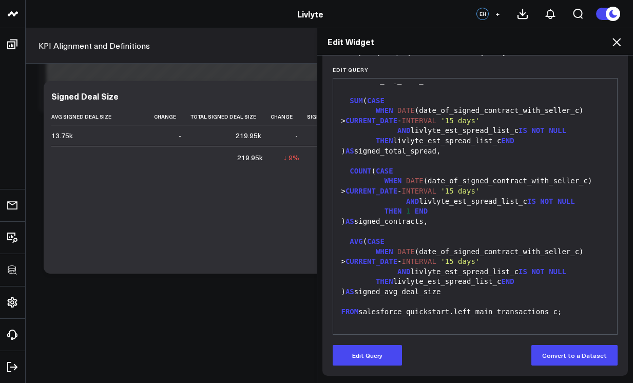
scroll to position [120, 0]
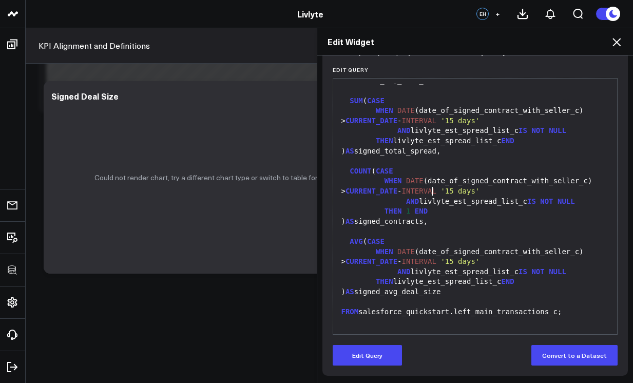
click at [428, 190] on span "INTERVAL" at bounding box center [419, 191] width 34 height 8
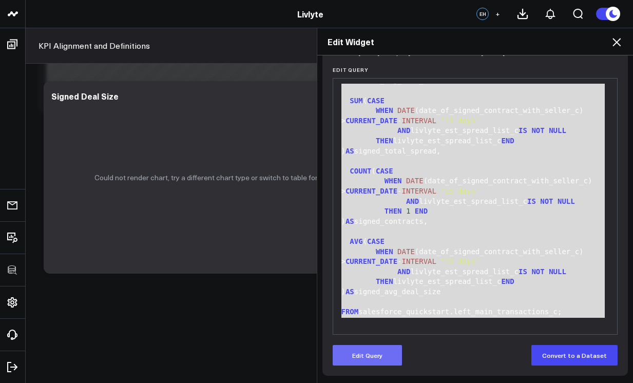
click at [372, 359] on button "Edit Query" at bounding box center [367, 355] width 69 height 21
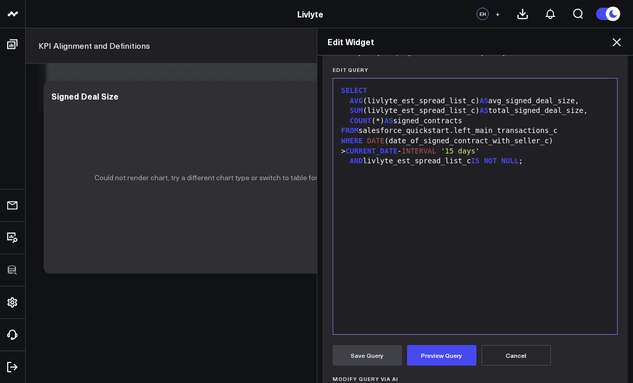
scroll to position [0, 0]
click at [420, 356] on button "Preview Query" at bounding box center [441, 355] width 69 height 21
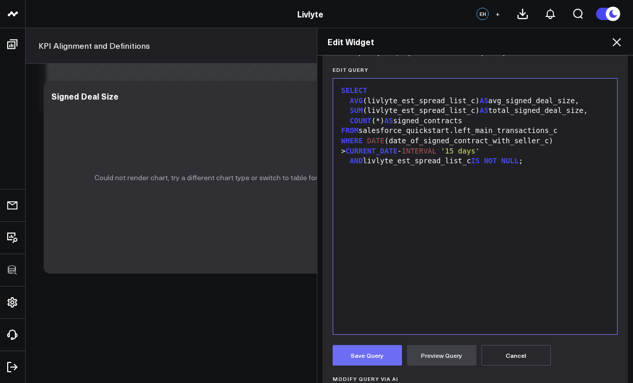
click at [374, 355] on button "Save Query" at bounding box center [367, 355] width 69 height 21
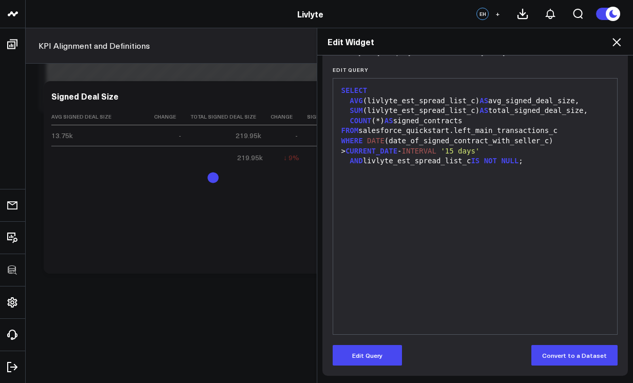
click at [615, 46] on icon at bounding box center [616, 42] width 12 height 12
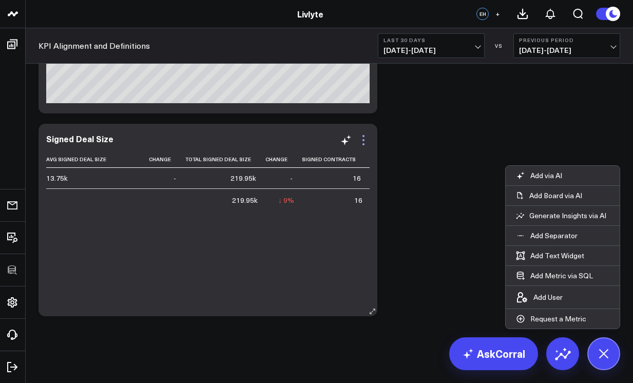
click at [367, 137] on icon at bounding box center [363, 140] width 12 height 12
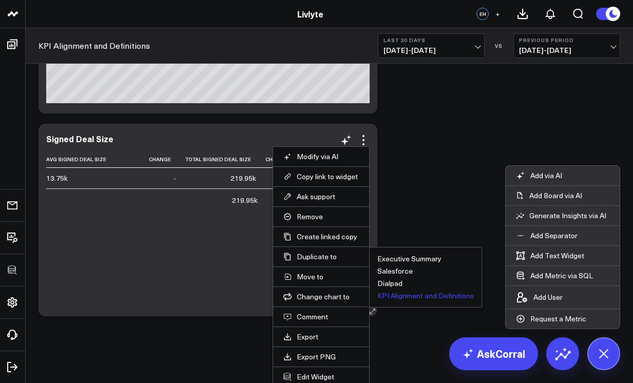
click at [385, 297] on button "KPI Alignment and Definitions" at bounding box center [425, 295] width 96 height 7
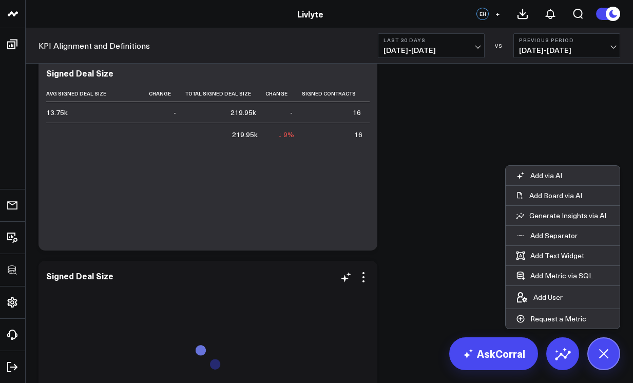
scroll to position [658, 0]
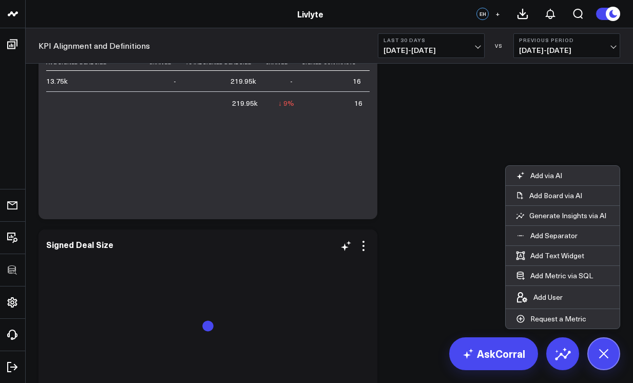
click at [364, 239] on div "Signed Deal Size" at bounding box center [207, 325] width 339 height 192
click at [363, 242] on icon at bounding box center [363, 242] width 2 height 2
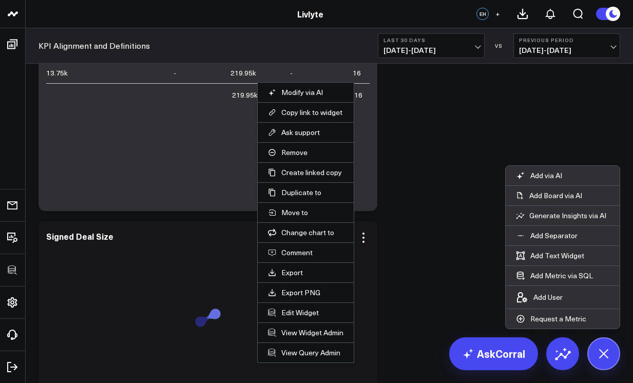
scroll to position [677, 0]
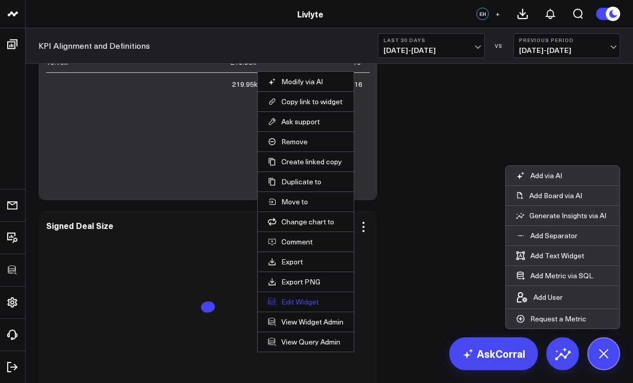
click at [310, 304] on button "Edit Widget" at bounding box center [305, 301] width 75 height 9
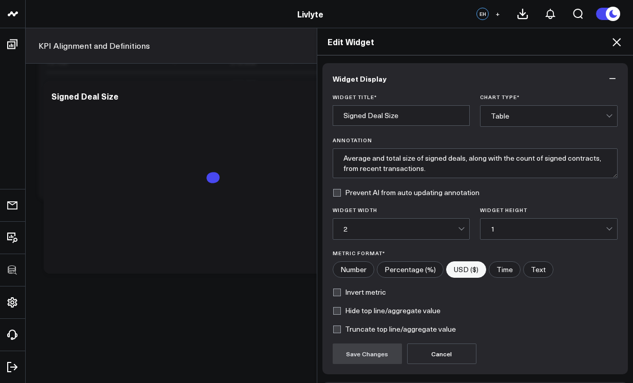
scroll to position [75, 0]
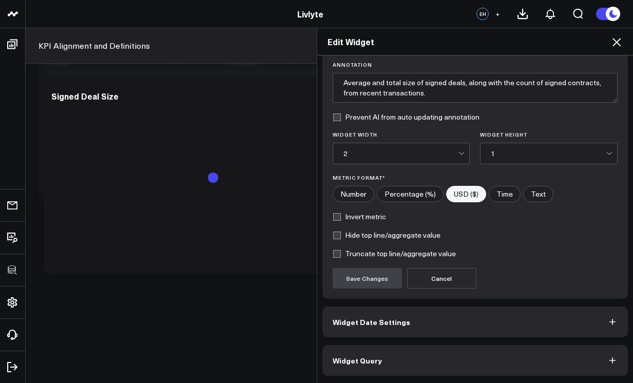
click at [373, 357] on span "Widget Query" at bounding box center [357, 360] width 49 height 8
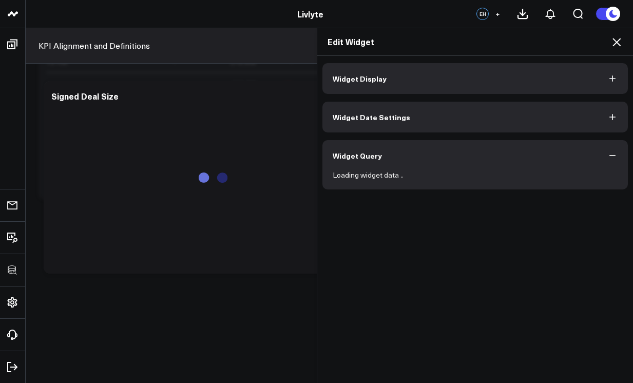
scroll to position [0, 0]
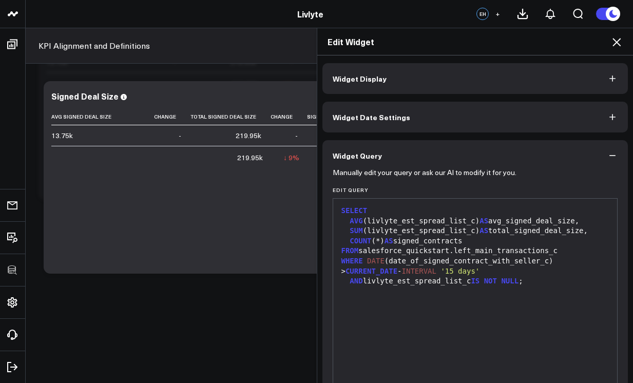
click at [490, 281] on span "NOT" at bounding box center [490, 281] width 13 height 8
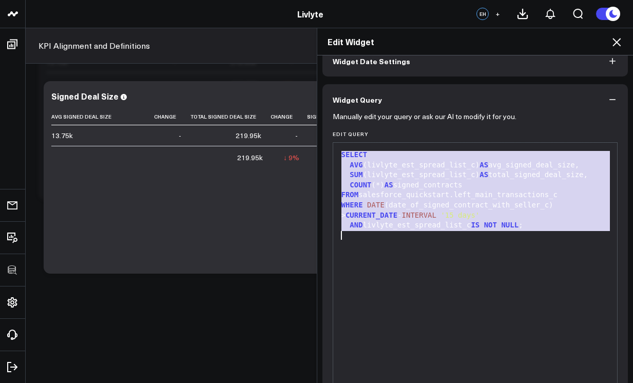
scroll to position [104, 0]
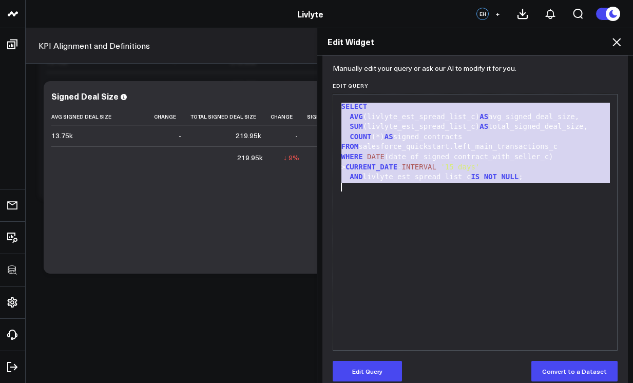
click at [370, 359] on form "Manually edit your query or ask our AI to modify it for you. Edit Query 9 1 2 3…" at bounding box center [475, 224] width 285 height 315
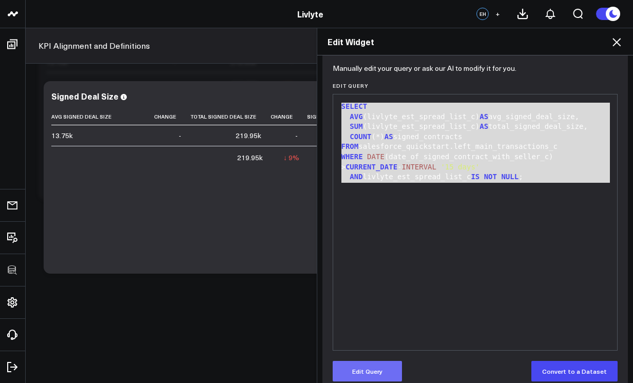
click at [371, 362] on button "Edit Query" at bounding box center [367, 371] width 69 height 21
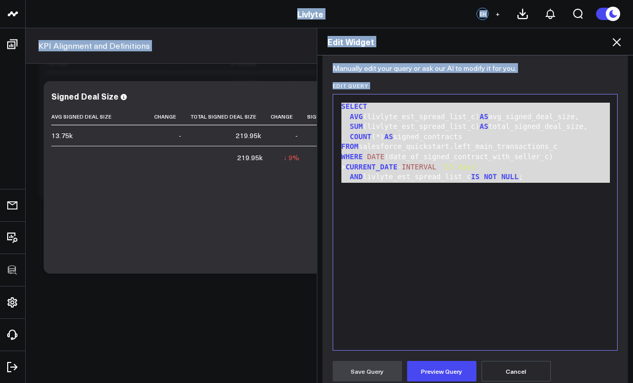
scroll to position [106, 0]
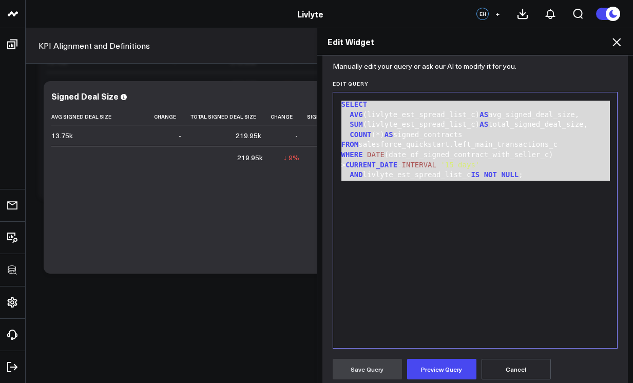
click at [444, 210] on div "SELECT AVG (livlyte_est_spread_list_c) AS avg_signed_deal_size, SUM (livlyte_es…" at bounding box center [475, 220] width 274 height 245
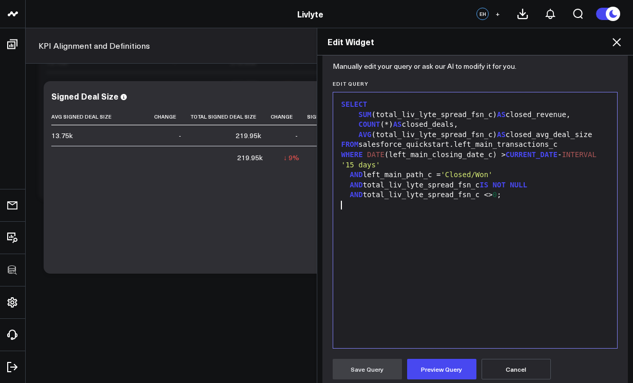
scroll to position [188, 0]
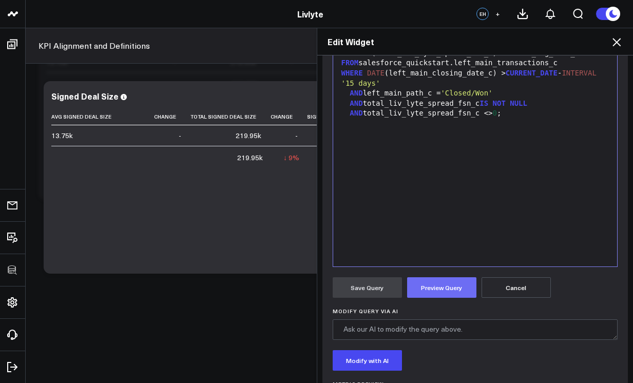
click at [436, 290] on button "Preview Query" at bounding box center [441, 287] width 69 height 21
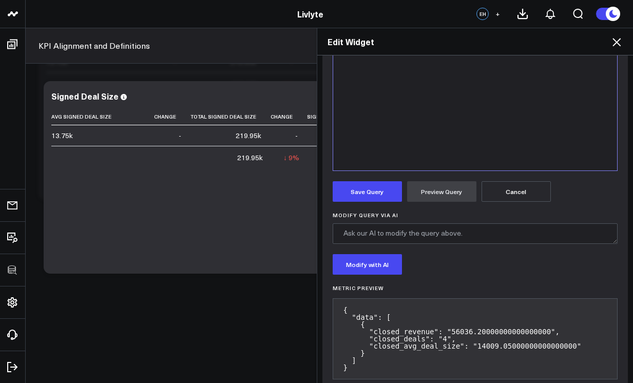
scroll to position [0, 0]
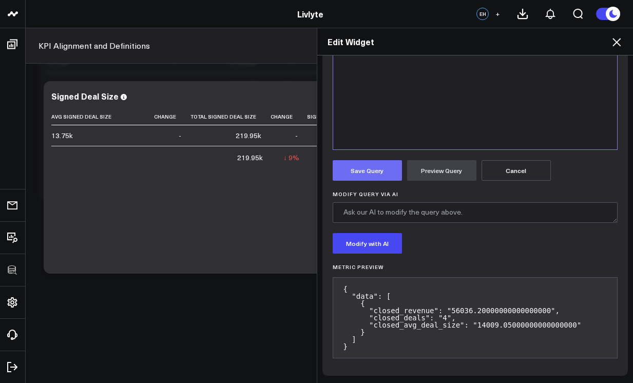
click at [376, 170] on button "Save Query" at bounding box center [367, 170] width 69 height 21
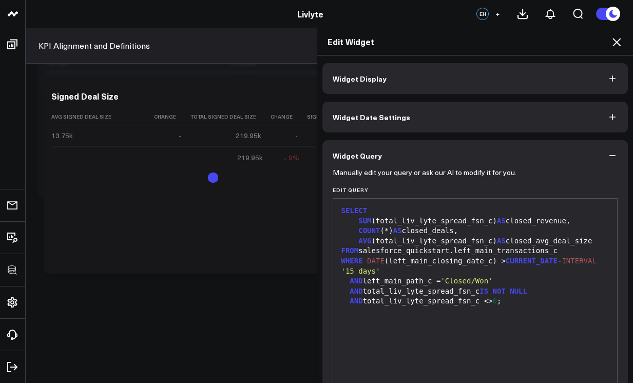
click at [400, 73] on button "Widget Display" at bounding box center [475, 78] width 306 height 31
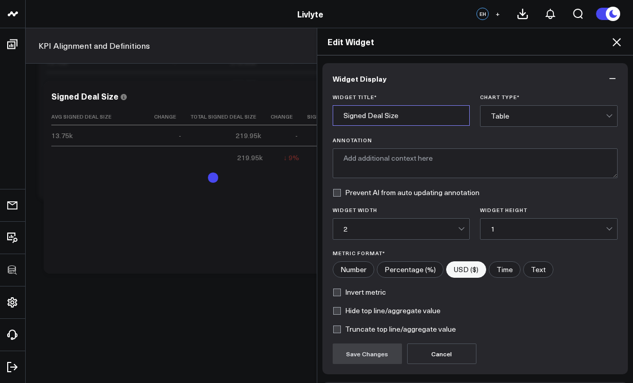
click at [356, 119] on input "Signed Deal Size" at bounding box center [402, 115] width 138 height 21
type input "Closed Deal Size"
click at [370, 344] on button "Save Changes" at bounding box center [367, 353] width 69 height 21
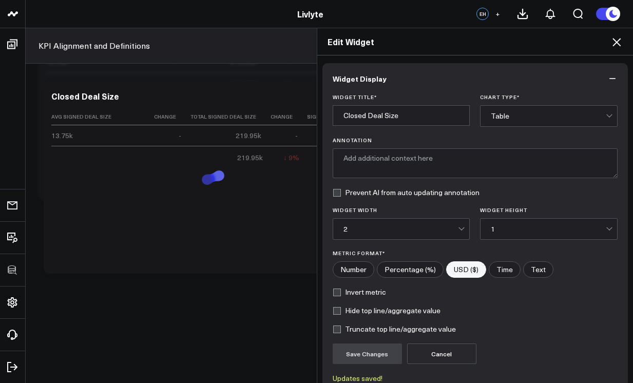
drag, startPoint x: 604, startPoint y: 48, endPoint x: 613, endPoint y: 44, distance: 10.1
click at [605, 47] on div "Edit Widget" at bounding box center [475, 41] width 316 height 27
click at [613, 44] on icon at bounding box center [616, 42] width 12 height 12
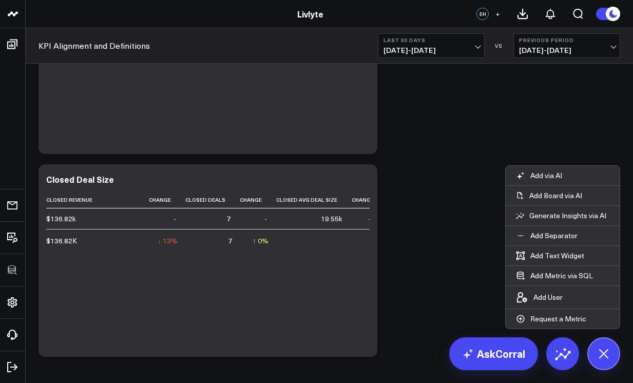
scroll to position [764, 0]
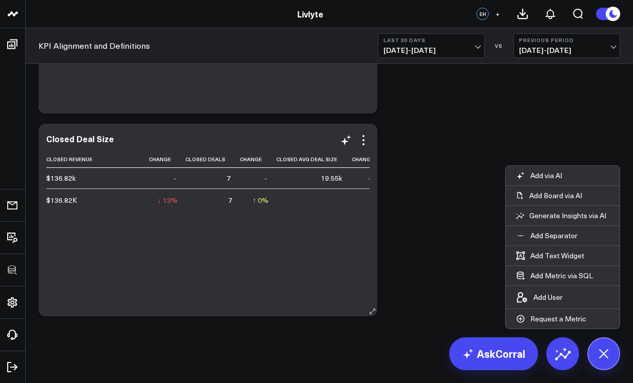
click at [265, 305] on div "Closed Revenue Change Closed Deals Change Closed Avg Deal Size Change $136.82k …" at bounding box center [207, 228] width 323 height 155
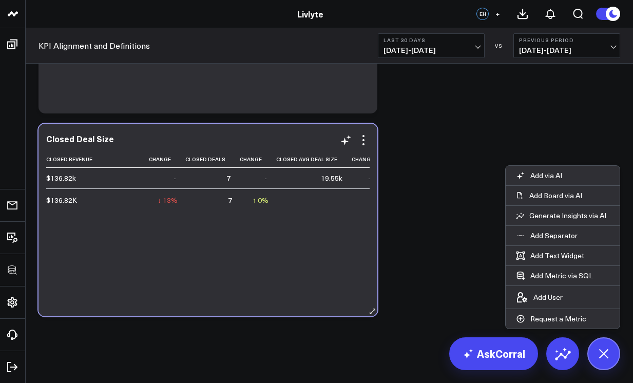
drag, startPoint x: 263, startPoint y: 306, endPoint x: 255, endPoint y: 306, distance: 8.7
click at [255, 306] on div "Closed Deal Size Closed Revenue Change Closed Deals Change Closed Avg Deal Size…" at bounding box center [207, 220] width 339 height 192
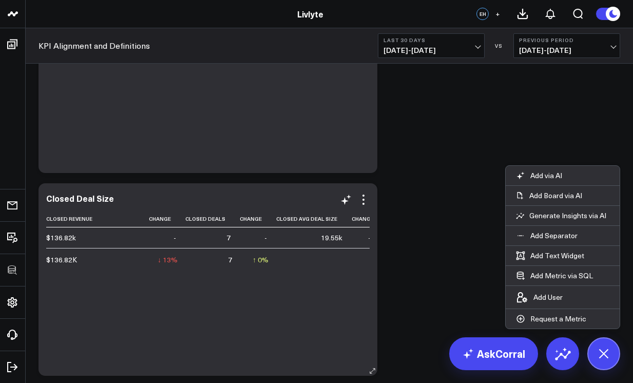
scroll to position [753, 0]
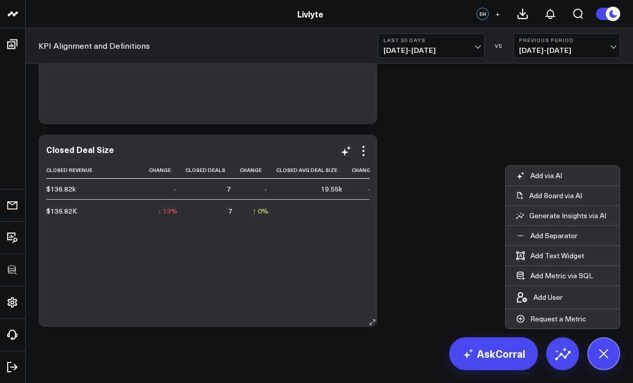
click at [362, 158] on div "Closed Deal Size Closed Revenue Change Closed Deals Change Closed Avg Deal Size…" at bounding box center [207, 231] width 323 height 172
click at [364, 152] on icon at bounding box center [363, 151] width 12 height 12
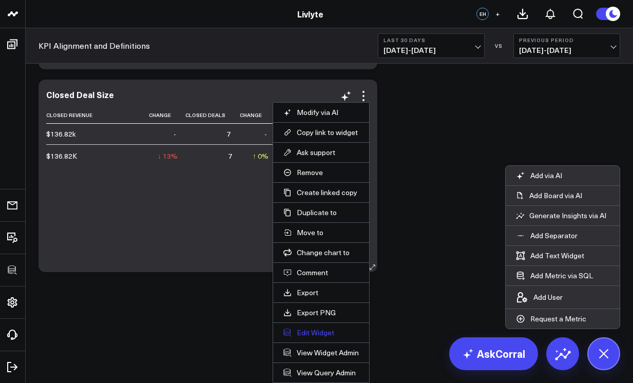
click at [315, 335] on button "Edit Widget" at bounding box center [320, 332] width 75 height 9
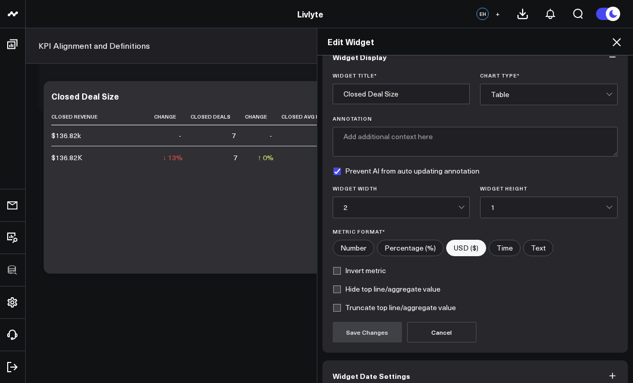
scroll to position [75, 0]
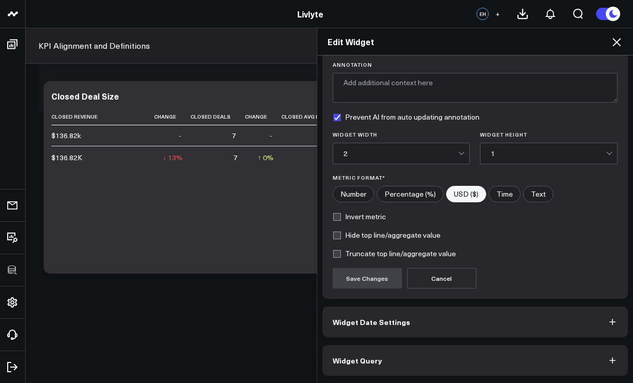
click at [386, 326] on span "Widget Date Settings" at bounding box center [371, 322] width 77 height 8
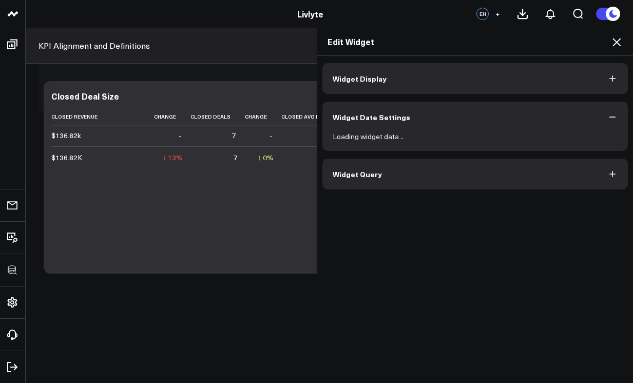
scroll to position [0, 0]
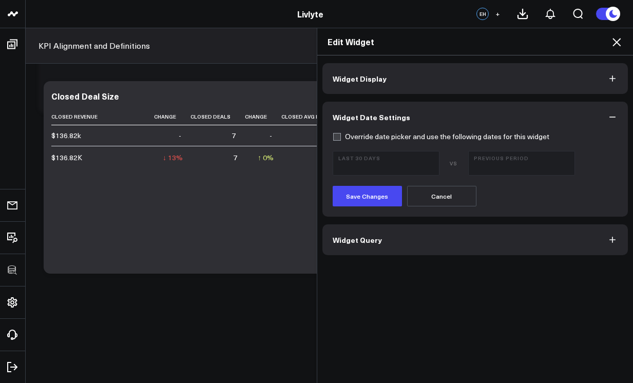
click at [386, 249] on button "Widget Query" at bounding box center [475, 239] width 306 height 31
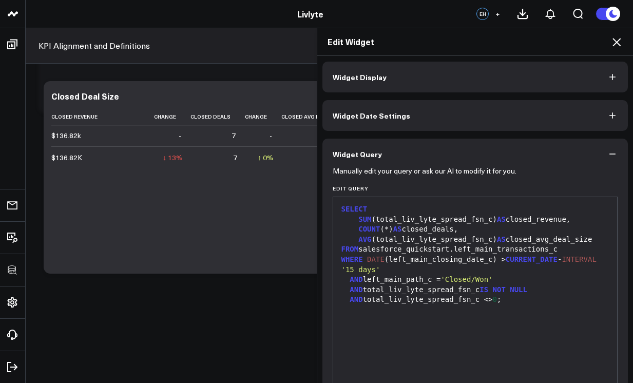
scroll to position [2, 0]
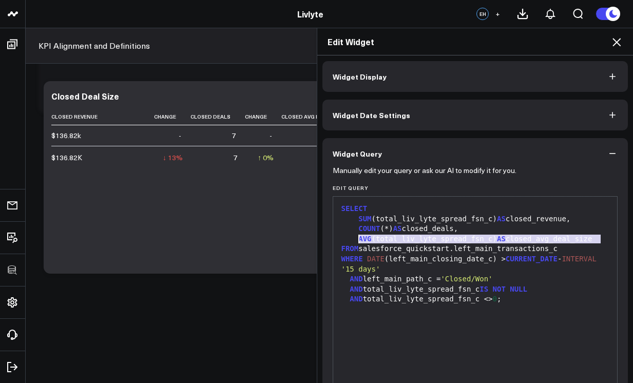
drag, startPoint x: 596, startPoint y: 239, endPoint x: 355, endPoint y: 237, distance: 241.2
click at [355, 237] on div "AVG (total_liv_lyte_spread_fsn_c) AS closed_avg_deal_size" at bounding box center [475, 239] width 274 height 10
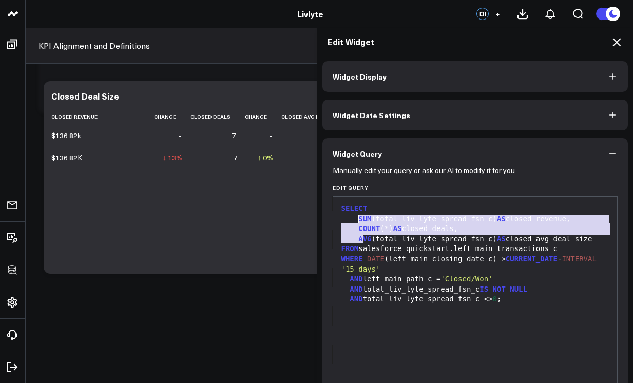
drag, startPoint x: 361, startPoint y: 238, endPoint x: 355, endPoint y: 233, distance: 7.3
click at [355, 228] on div "SELECT SUM (total_liv_lyte_spread_fsn_c) AS closed_revenue, COUNT (*) AS closed…" at bounding box center [475, 324] width 274 height 245
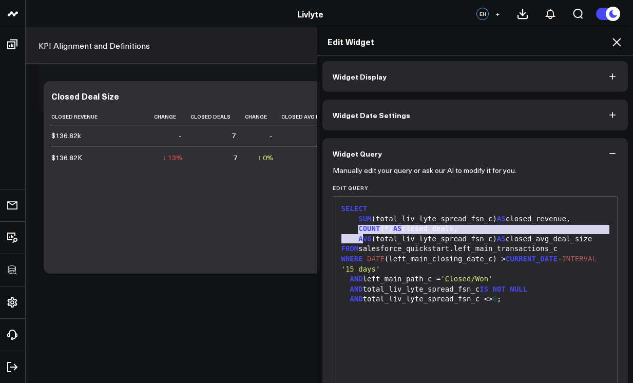
click at [358, 236] on span "AVG" at bounding box center [364, 239] width 13 height 8
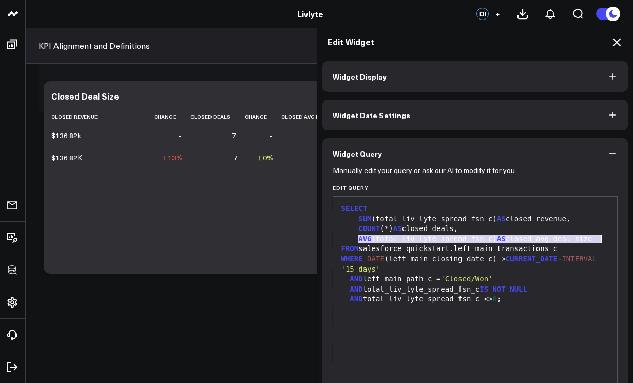
drag, startPoint x: 356, startPoint y: 239, endPoint x: 599, endPoint y: 242, distance: 243.8
click at [599, 242] on div "AVG (total_liv_lyte_spread_fsn_c) AS closed_avg_deal_size" at bounding box center [475, 239] width 274 height 10
copy div "AVG (total_liv_lyte_spread_fsn_c) AS closed_avg_deal_size"
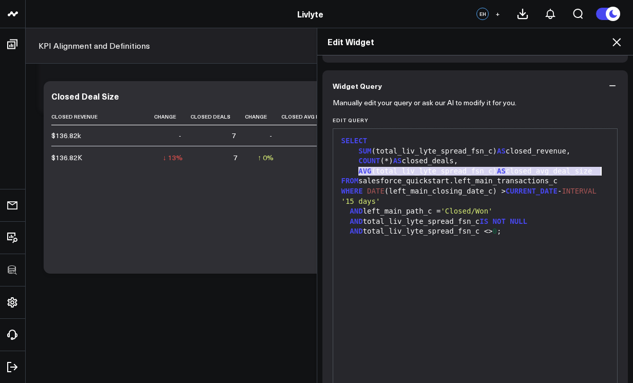
scroll to position [120, 0]
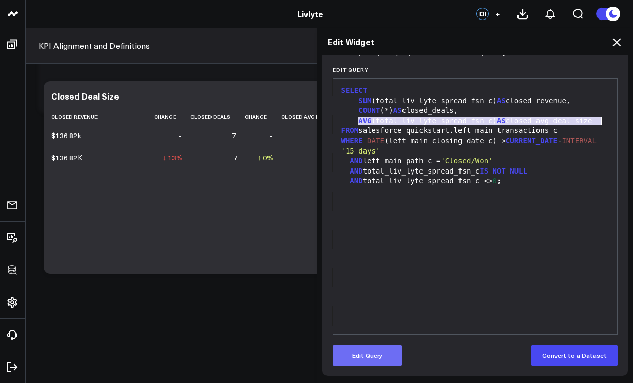
click at [390, 351] on button "Edit Query" at bounding box center [367, 355] width 69 height 21
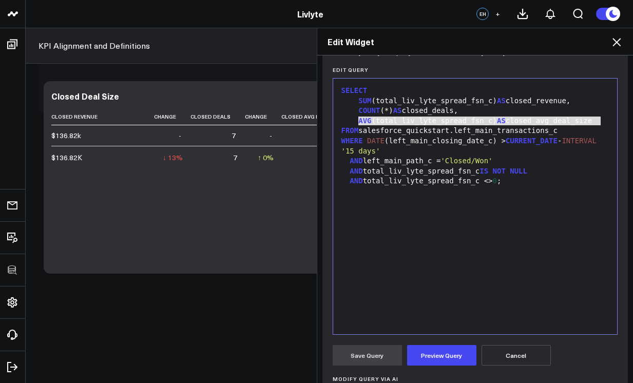
click at [358, 100] on span "SUM" at bounding box center [364, 100] width 13 height 8
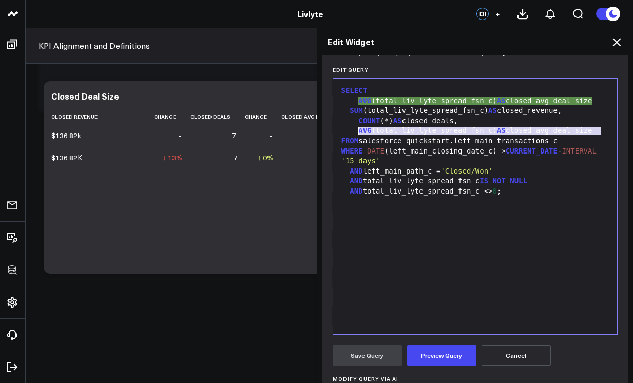
drag, startPoint x: 601, startPoint y: 131, endPoint x: 355, endPoint y: 135, distance: 246.4
click at [355, 135] on div "SELECT AVG (total_liv_lyte_spread_fsn_c) AS closed_avg_deal_size SUM (total_liv…" at bounding box center [475, 206] width 274 height 245
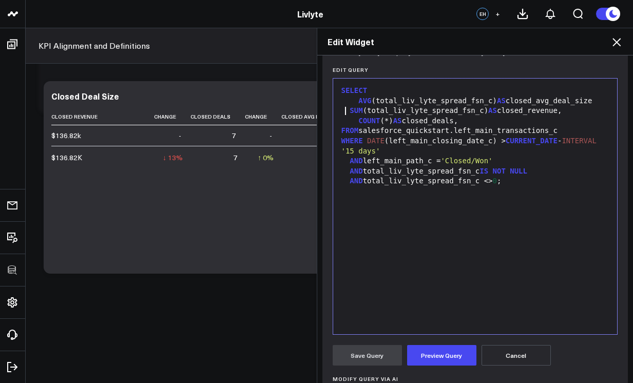
click at [343, 107] on div "SUM (total_liv_lyte_spread_fsn_c) AS closed_revenue," at bounding box center [475, 111] width 274 height 10
click at [358, 112] on span "SUM" at bounding box center [364, 110] width 13 height 8
click at [422, 346] on button "Preview Query" at bounding box center [441, 355] width 69 height 21
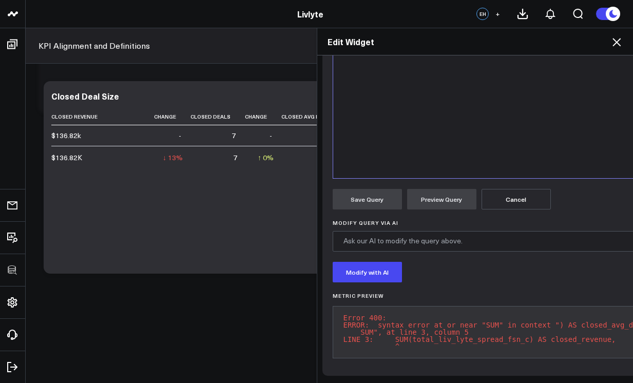
scroll to position [14, 0]
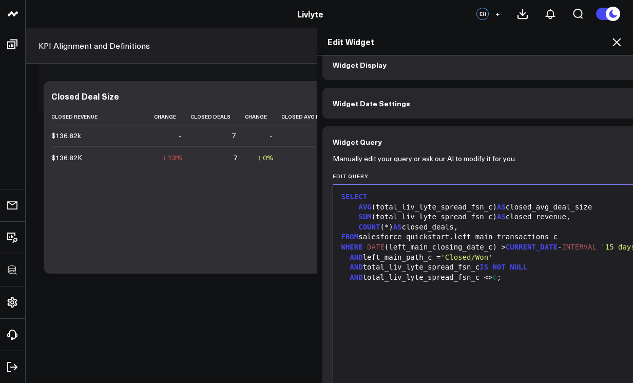
click at [521, 294] on div "SELECT AVG (total_liv_lyte_spread_fsn_c) AS closed_avg_deal_size SUM (total_liv…" at bounding box center [505, 312] width 335 height 245
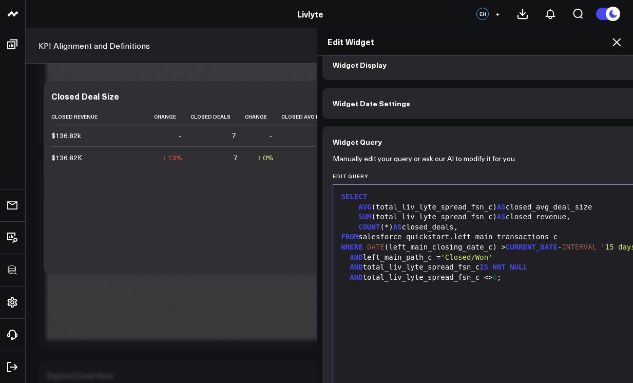
scroll to position [423, 0]
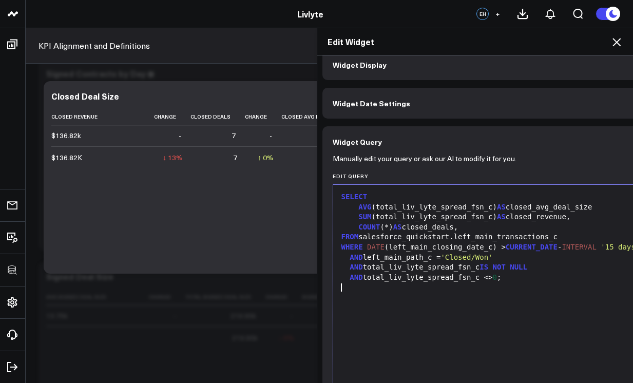
click at [618, 47] on icon at bounding box center [616, 42] width 12 height 12
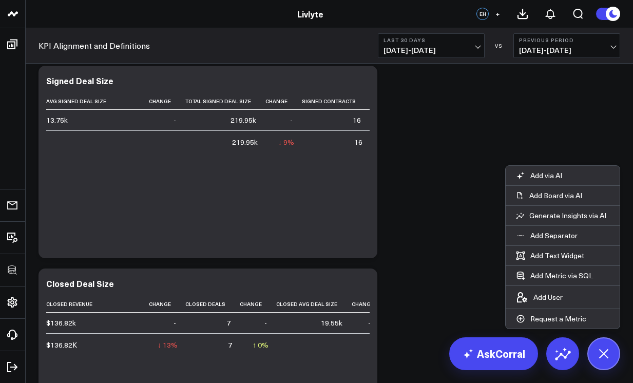
scroll to position [663, 0]
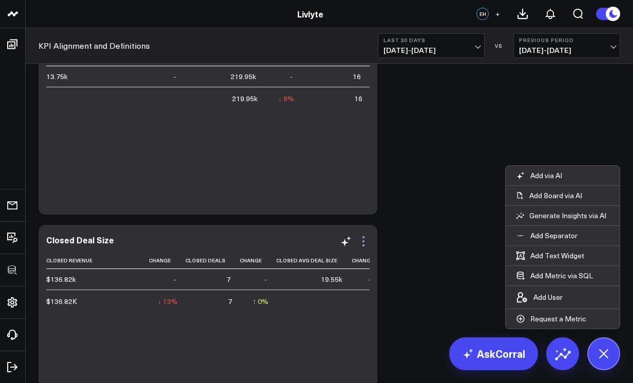
click at [365, 236] on icon at bounding box center [363, 241] width 12 height 12
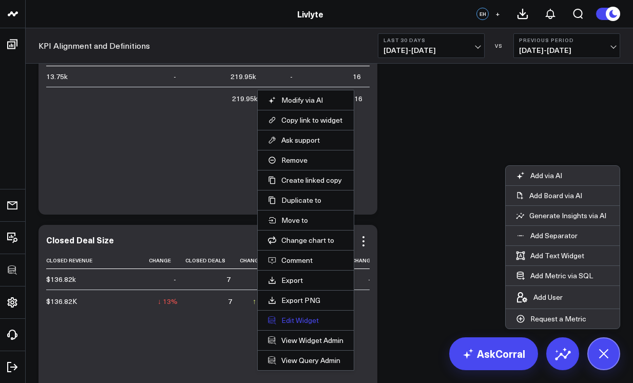
click at [290, 324] on button "Edit Widget" at bounding box center [305, 320] width 75 height 9
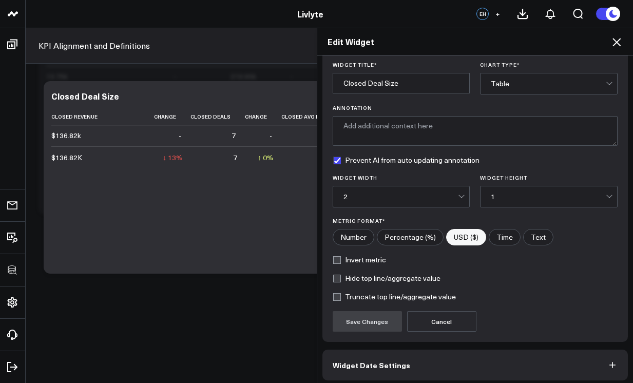
scroll to position [75, 0]
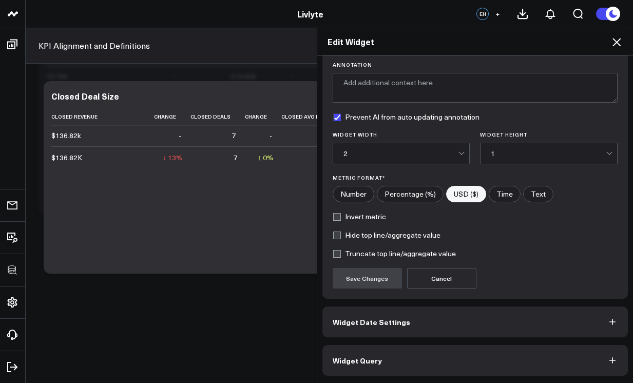
click at [378, 361] on button "Widget Query" at bounding box center [475, 360] width 306 height 31
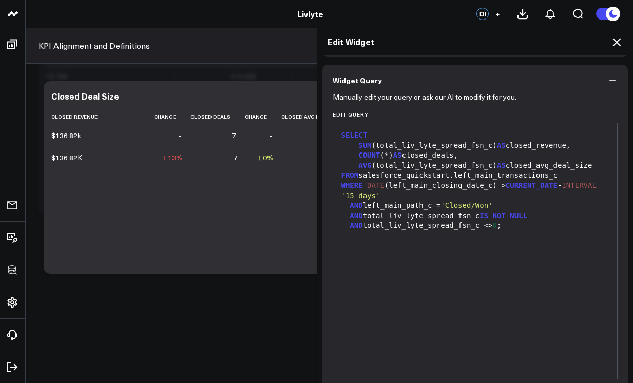
scroll to position [0, 0]
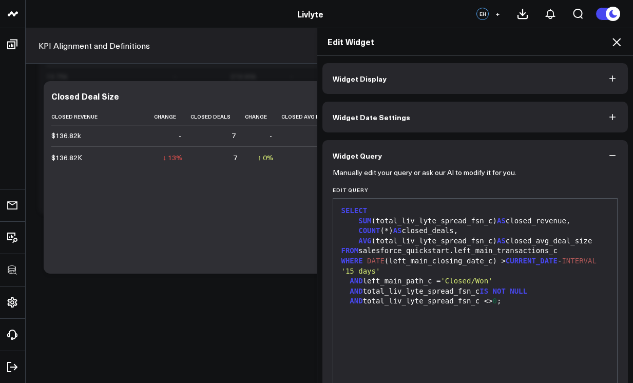
click at [397, 311] on div at bounding box center [475, 311] width 274 height 10
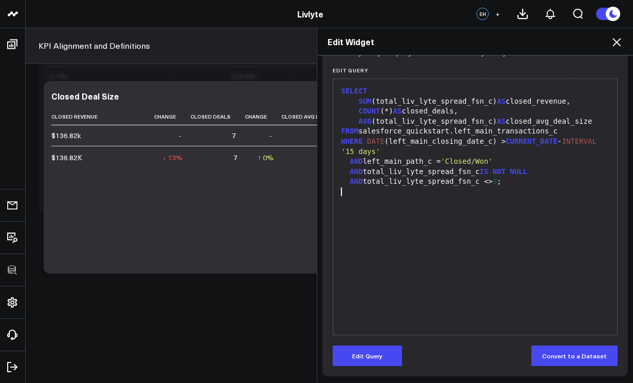
scroll to position [120, 0]
click at [363, 346] on button "Edit Query" at bounding box center [367, 355] width 69 height 21
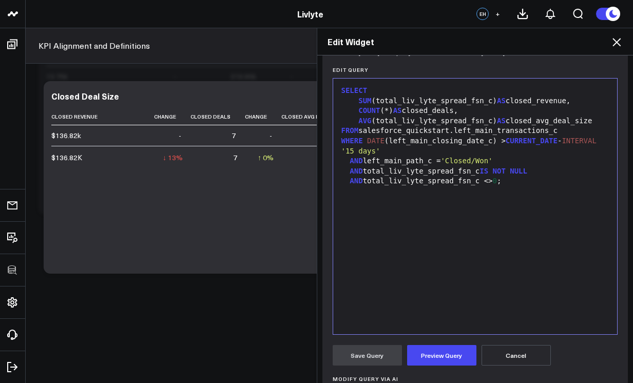
click at [382, 308] on div "SELECT SUM (total_liv_lyte_spread_fsn_c) AS closed_revenue, COUNT (*) AS closed…" at bounding box center [475, 206] width 274 height 245
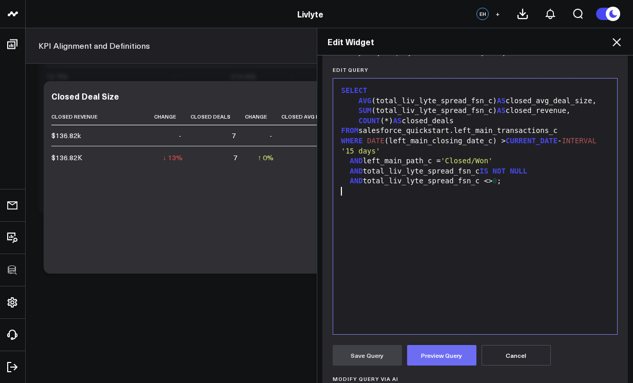
click at [419, 364] on button "Preview Query" at bounding box center [441, 355] width 69 height 21
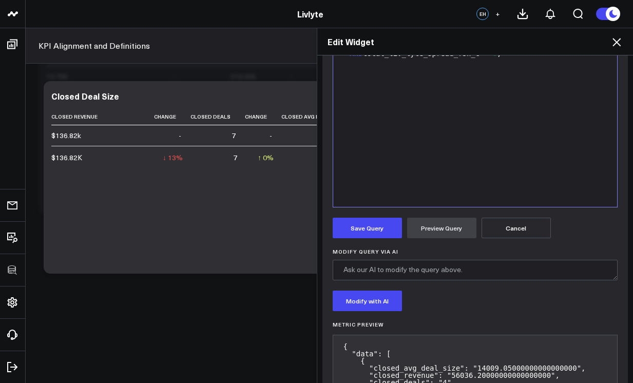
scroll to position [305, 0]
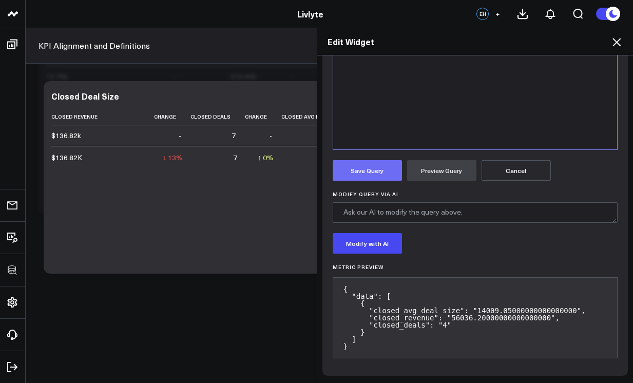
click at [379, 172] on button "Save Query" at bounding box center [367, 170] width 69 height 21
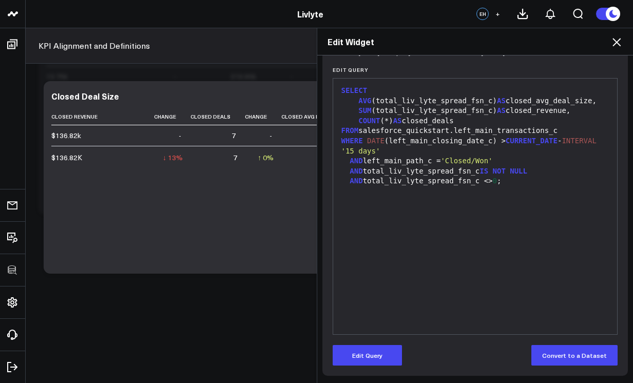
scroll to position [120, 0]
click at [615, 41] on icon at bounding box center [616, 42] width 8 height 8
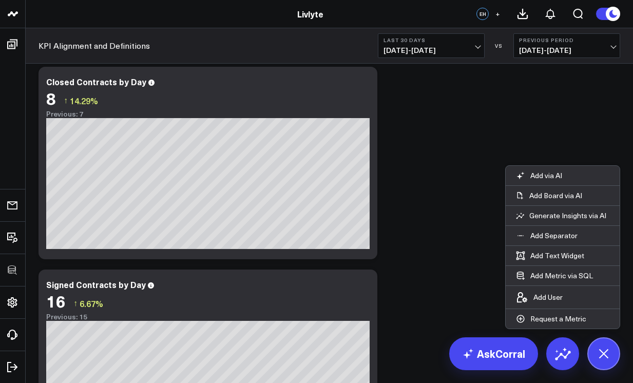
scroll to position [173, 0]
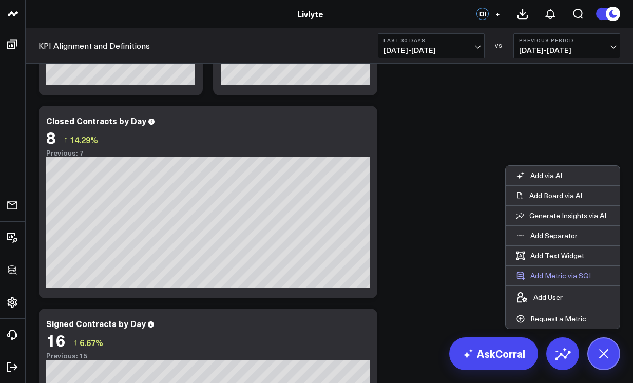
click at [557, 280] on button "Add Metric via SQL" at bounding box center [555, 276] width 98 height 20
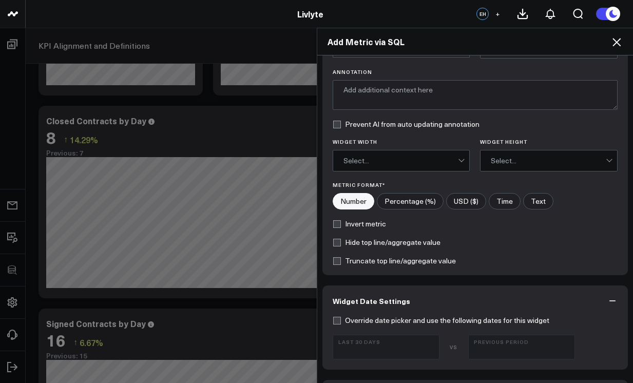
scroll to position [215, 0]
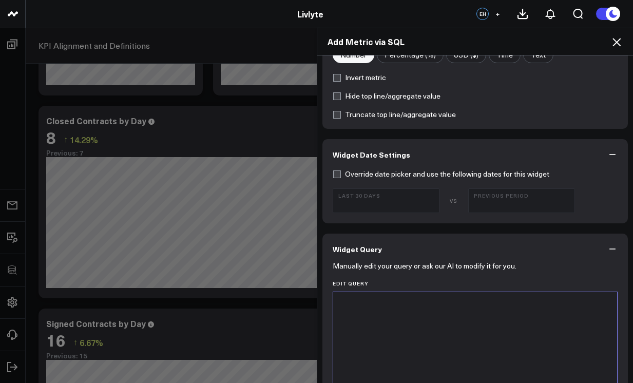
click at [416, 302] on div at bounding box center [475, 304] width 274 height 10
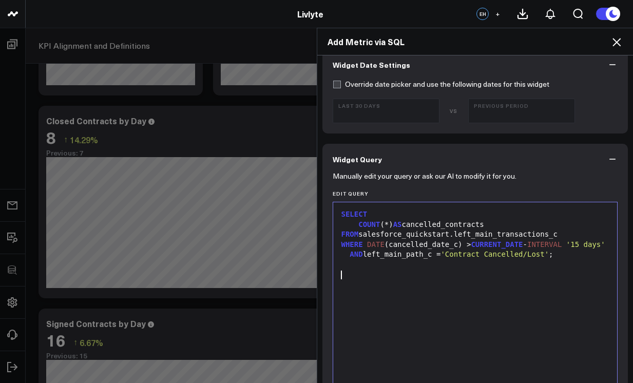
scroll to position [489, 0]
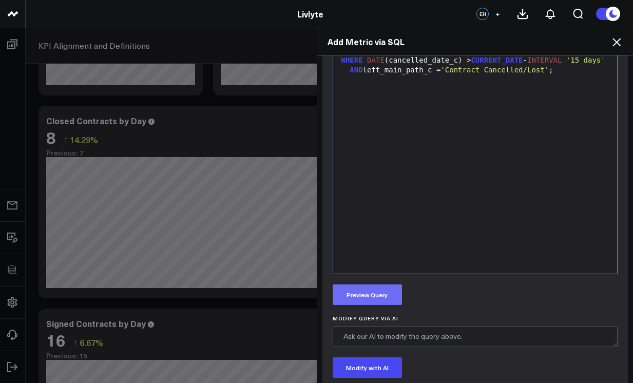
click at [376, 289] on button "Preview Query" at bounding box center [367, 294] width 69 height 21
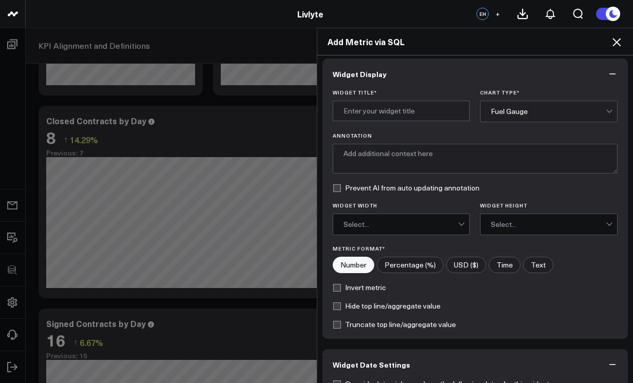
scroll to position [0, 0]
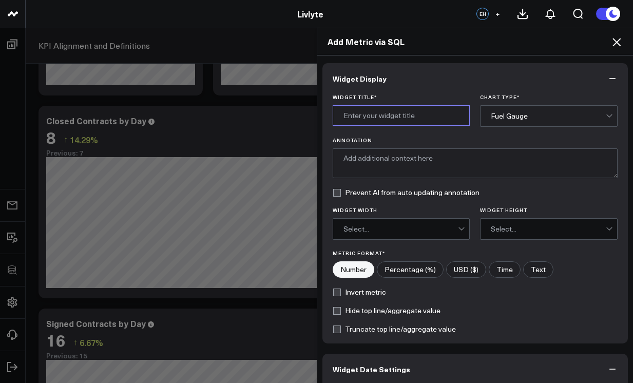
click at [388, 122] on input "Widget Title *" at bounding box center [402, 115] width 138 height 21
type input "Cancelled Contracts"
click at [612, 44] on icon at bounding box center [616, 42] width 12 height 12
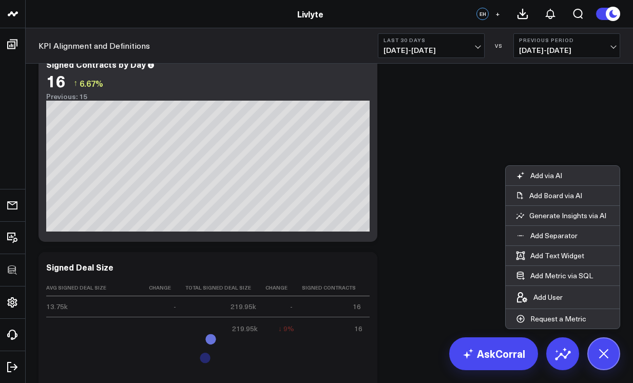
scroll to position [589, 0]
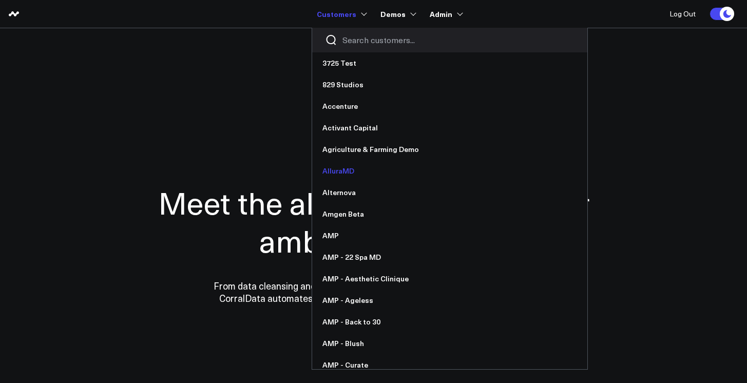
click at [339, 178] on link "AlluraMD" at bounding box center [449, 171] width 275 height 22
